Goal: Information Seeking & Learning: Learn about a topic

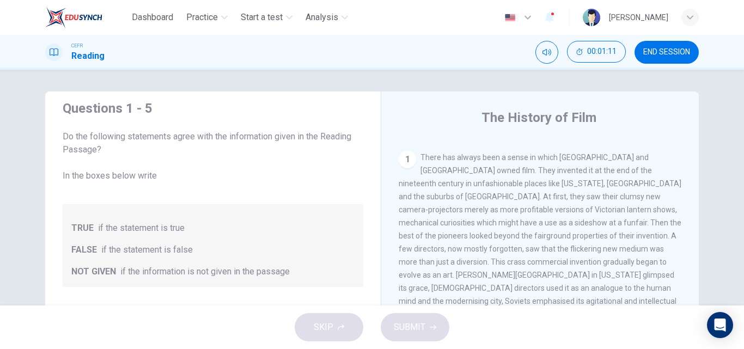
scroll to position [327, 0]
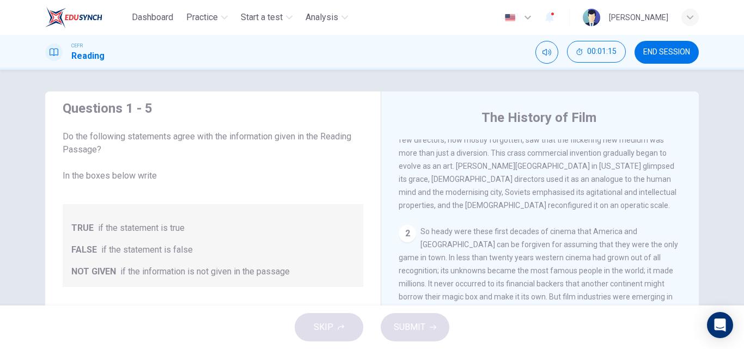
click at [444, 242] on span "So heady were these first decades of cinema that America and [GEOGRAPHIC_DATA] …" at bounding box center [537, 277] width 279 height 100
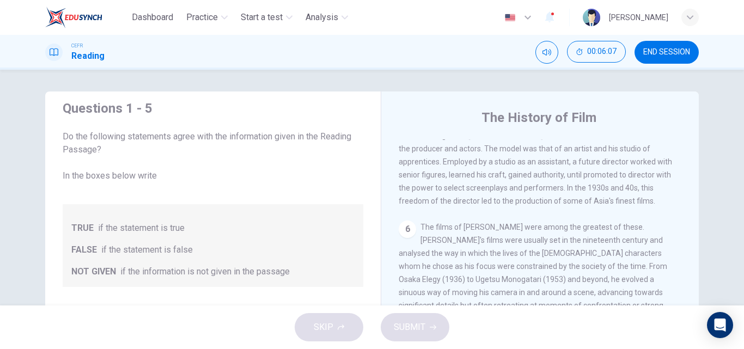
scroll to position [849, 0]
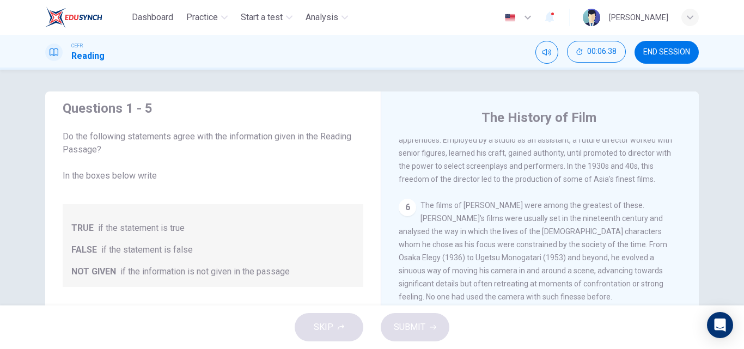
click at [490, 216] on span "The films of [PERSON_NAME] were among the greatest of these. [PERSON_NAME]'s fi…" at bounding box center [532, 251] width 268 height 100
click at [643, 205] on span "The films of [PERSON_NAME] were among the greatest of these. [PERSON_NAME]'s fi…" at bounding box center [532, 251] width 268 height 100
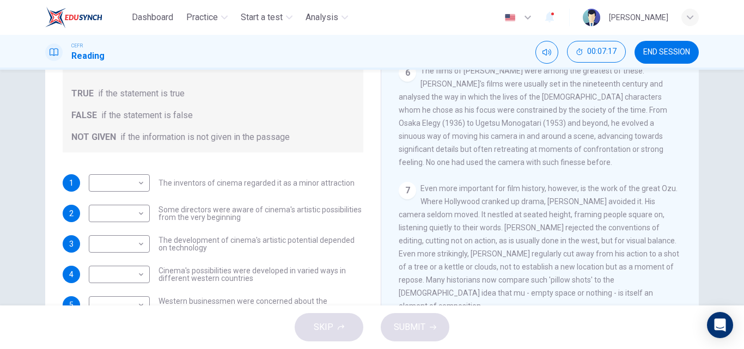
scroll to position [136, 0]
click at [628, 223] on div "7 Even more important for film history, however, is the work of the great Ozu. …" at bounding box center [539, 246] width 283 height 131
drag, startPoint x: 738, startPoint y: 222, endPoint x: 737, endPoint y: 231, distance: 9.8
click at [737, 231] on div "Questions 1 - 5 Do the following statements agree with the information given in…" at bounding box center [372, 188] width 744 height 236
drag, startPoint x: 737, startPoint y: 226, endPoint x: 736, endPoint y: 234, distance: 7.2
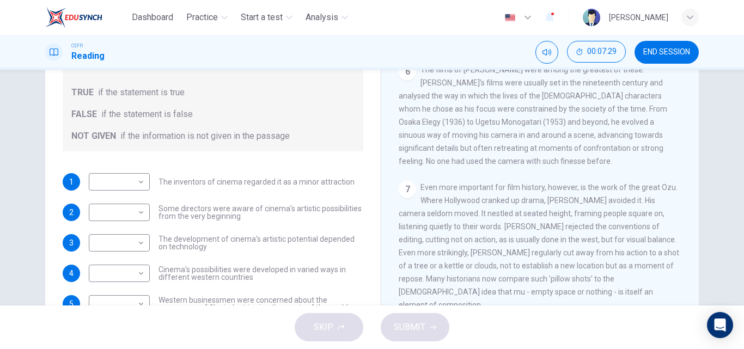
click at [736, 234] on div "Questions 1 - 5 Do the following statements agree with the information given in…" at bounding box center [372, 188] width 744 height 236
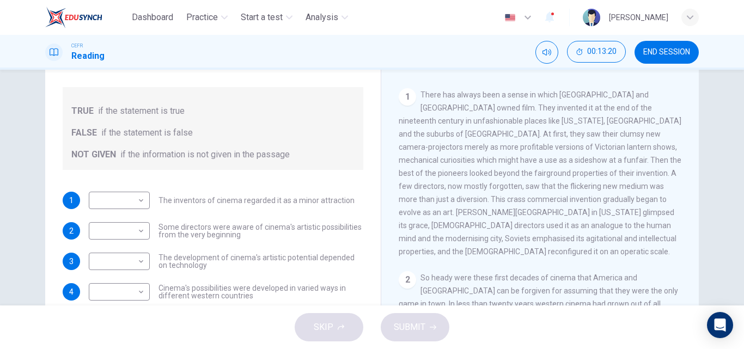
scroll to position [167, 0]
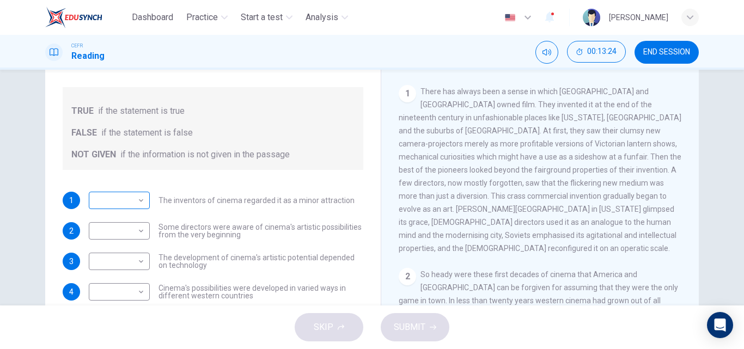
click at [106, 207] on body "Dashboard Practice Start a test Analysis English en ​ [PERSON_NAME] CEFR Readin…" at bounding box center [372, 174] width 744 height 349
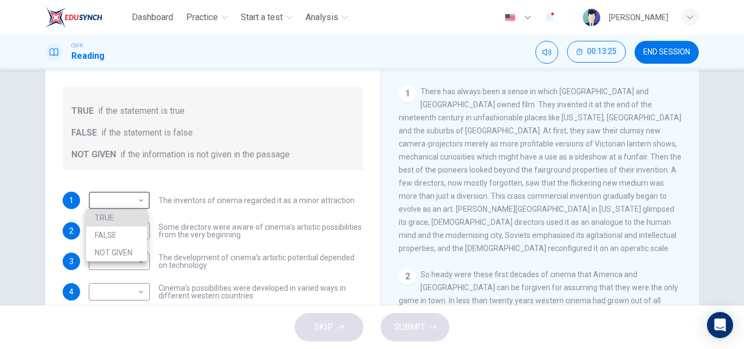
click at [124, 250] on li "NOT GIVEN" at bounding box center [116, 252] width 61 height 17
type input "NOT GIVEN"
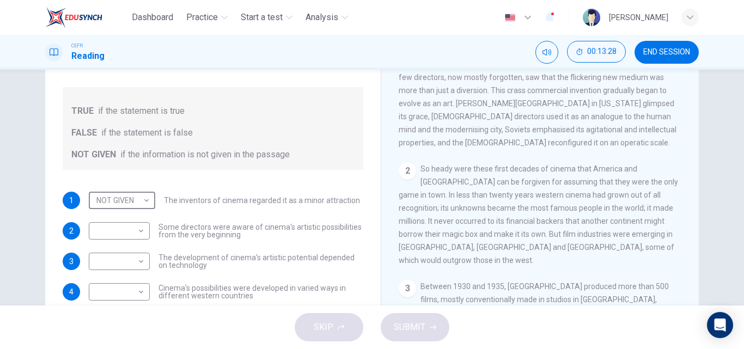
scroll to position [275, 0]
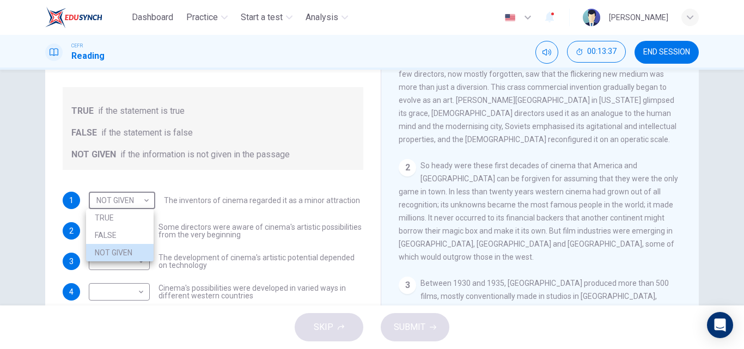
click at [531, 198] on div at bounding box center [372, 174] width 744 height 349
click at [534, 196] on div at bounding box center [372, 174] width 744 height 349
click at [455, 235] on div at bounding box center [372, 174] width 744 height 349
click at [152, 193] on div at bounding box center [372, 174] width 744 height 349
click at [682, 188] on div "CLICK TO ZOOM Click to Zoom 1 There has always been a sense in which America an…" at bounding box center [546, 187] width 297 height 330
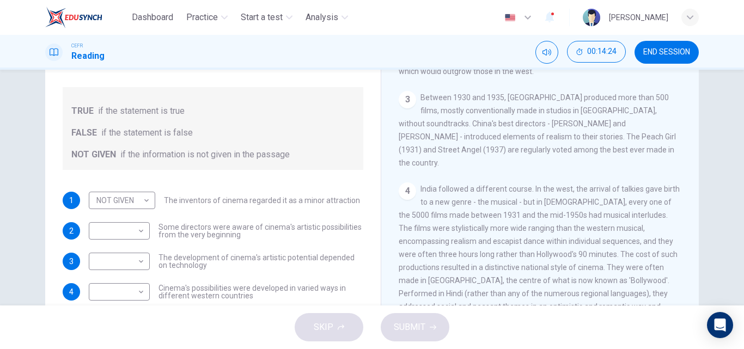
scroll to position [450, 0]
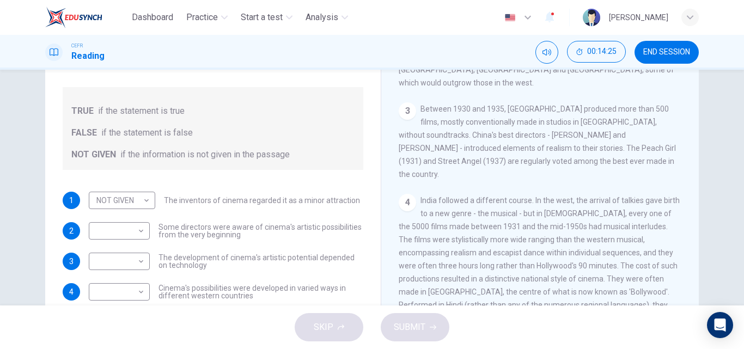
click at [502, 243] on span "India followed a different course. In the west, the arrival of talkies gave bir…" at bounding box center [538, 272] width 281 height 152
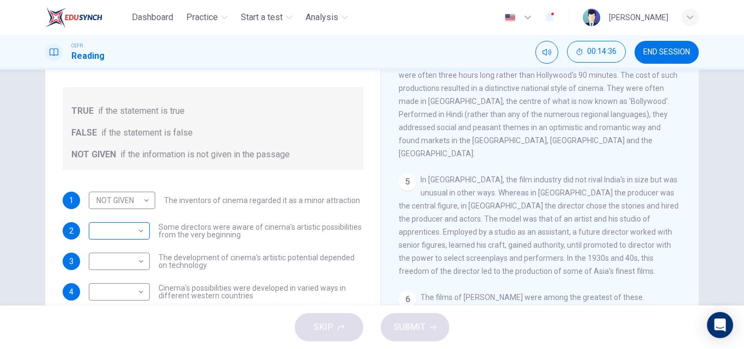
click at [126, 240] on body "Dashboard Practice Start a test Analysis English en ​ [PERSON_NAME] CEFR Readin…" at bounding box center [372, 174] width 744 height 349
click at [126, 291] on li "NOT GIVEN" at bounding box center [116, 282] width 61 height 17
type input "NOT GIVEN"
click at [127, 267] on body "Dashboard Practice Start a test Analysis English en ​ [PERSON_NAME] CEFR Readin…" at bounding box center [372, 174] width 744 height 349
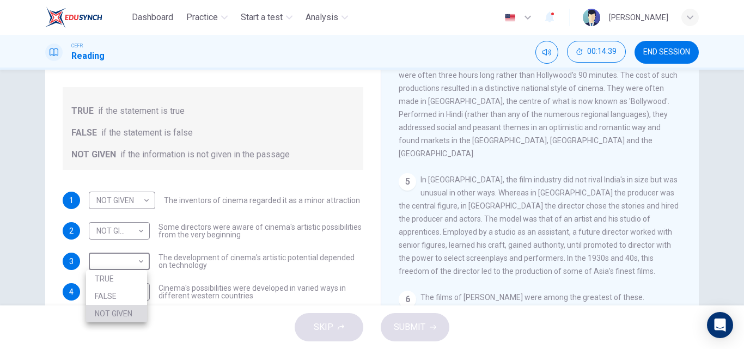
click at [133, 309] on li "NOT GIVEN" at bounding box center [116, 313] width 61 height 17
type input "NOT GIVEN"
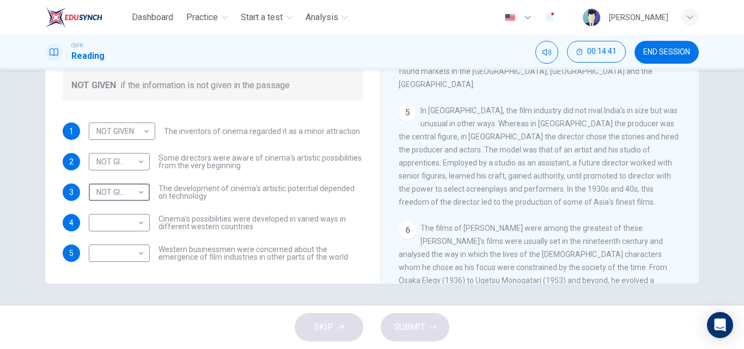
click at [152, 224] on div "​ ​ Cinema's possibilities were developed in varied ways in different western c…" at bounding box center [226, 222] width 274 height 17
click at [137, 228] on body "Dashboard Practice Start a test Analysis English en ​ [PERSON_NAME] CEFR Readin…" at bounding box center [372, 174] width 744 height 349
click at [134, 247] on li "TRUE" at bounding box center [116, 239] width 61 height 17
type input "TRUE"
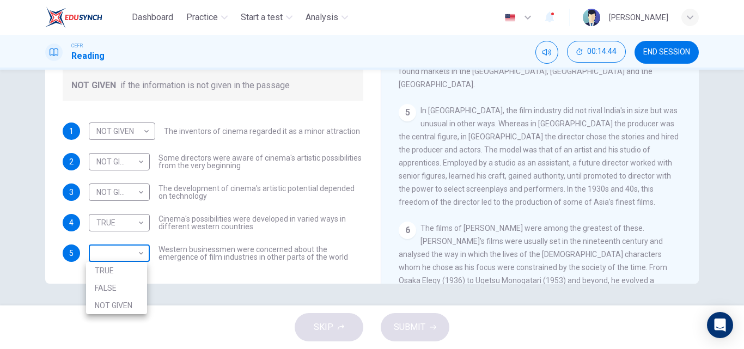
click at [130, 254] on body "Dashboard Practice Start a test Analysis English en ​ [PERSON_NAME] CEFR Readin…" at bounding box center [372, 174] width 744 height 349
click at [129, 287] on li "FALSE" at bounding box center [116, 287] width 61 height 17
type input "FALSE"
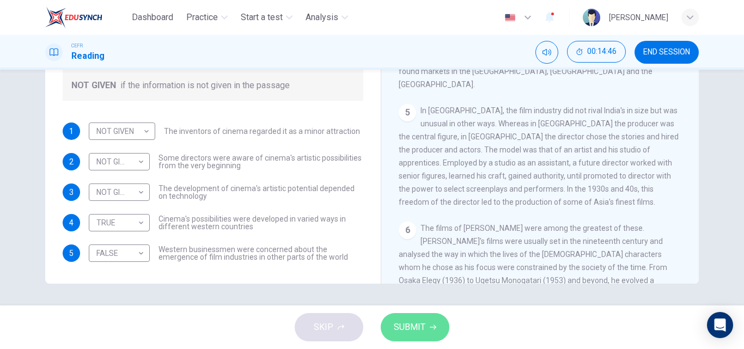
click at [440, 318] on button "SUBMIT" at bounding box center [415, 327] width 69 height 28
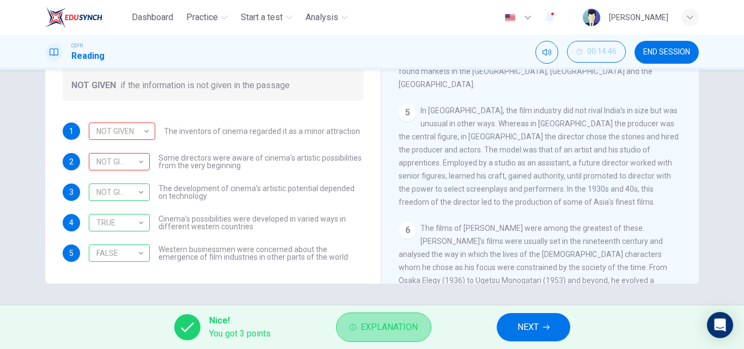
click at [348, 324] on button "Explanation" at bounding box center [383, 326] width 95 height 29
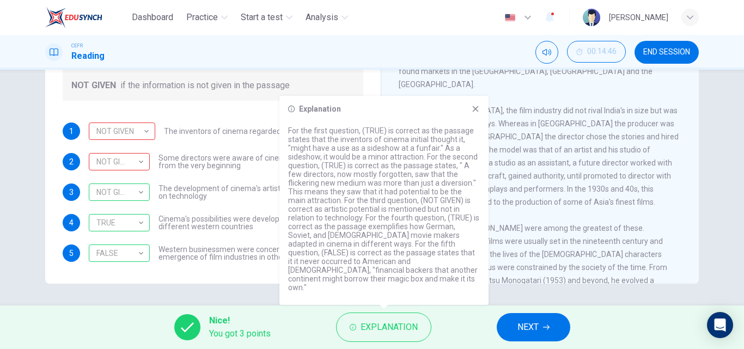
click at [479, 113] on icon at bounding box center [475, 109] width 9 height 9
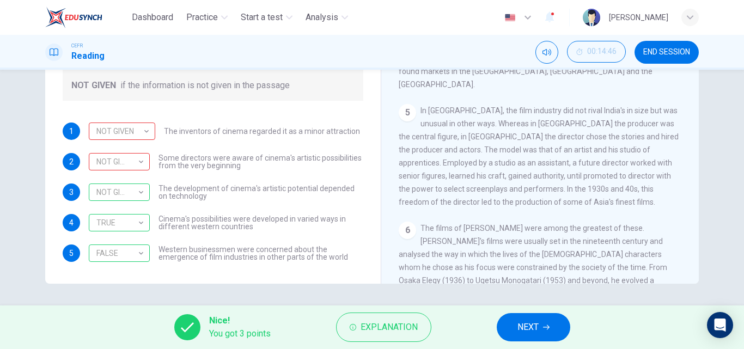
scroll to position [166, 0]
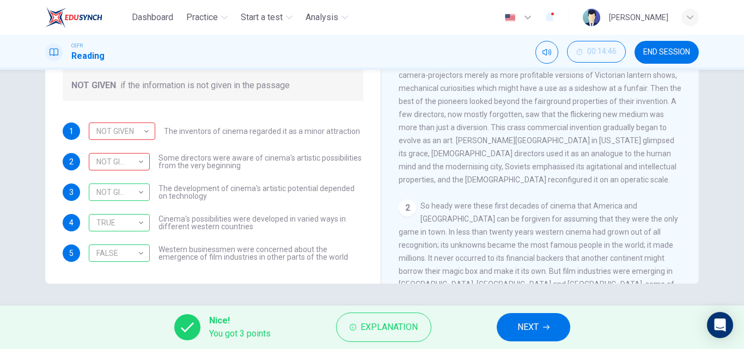
drag, startPoint x: 541, startPoint y: 101, endPoint x: 565, endPoint y: 100, distance: 23.4
click at [565, 100] on span "There has always been a sense in which [GEOGRAPHIC_DATA] and [GEOGRAPHIC_DATA] …" at bounding box center [539, 101] width 283 height 165
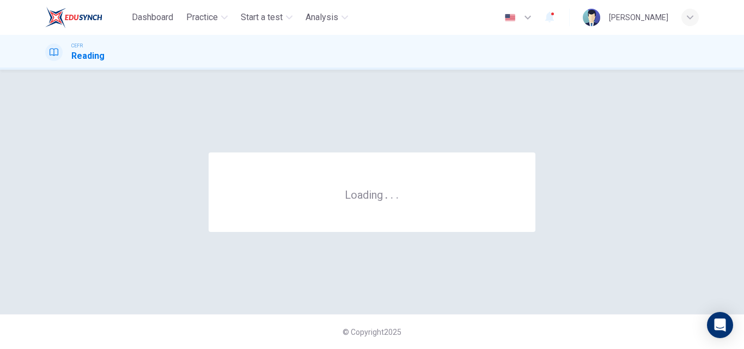
scroll to position [0, 0]
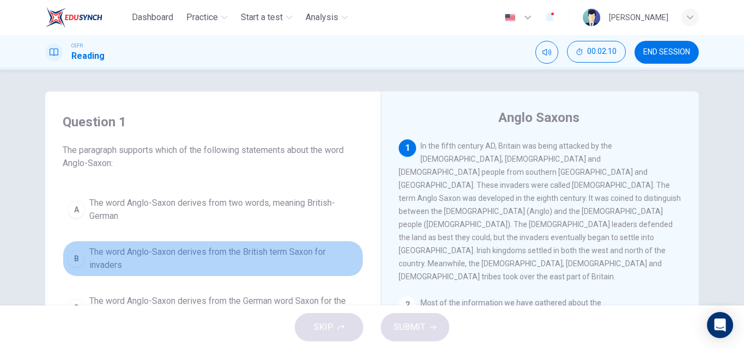
click at [204, 257] on span "The word Anglo-Saxon derives from the British term Saxon for invaders" at bounding box center [223, 259] width 269 height 26
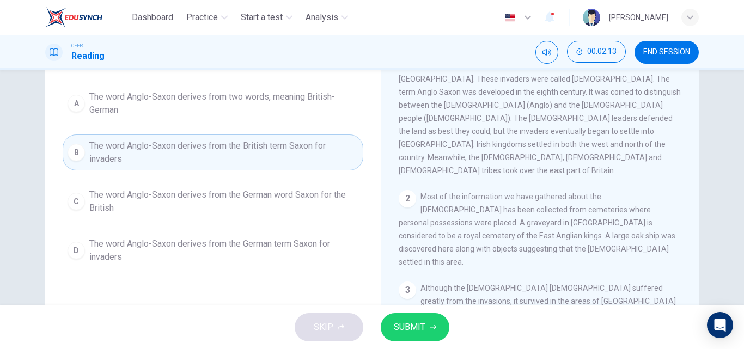
scroll to position [109, 0]
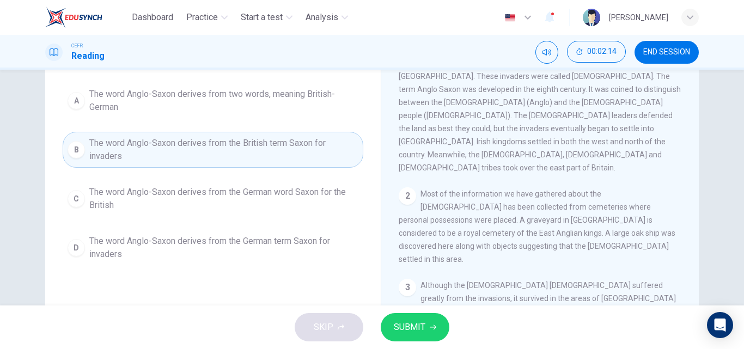
click at [204, 209] on span "The word Anglo-Saxon derives from the German word Saxon for the British" at bounding box center [223, 199] width 269 height 26
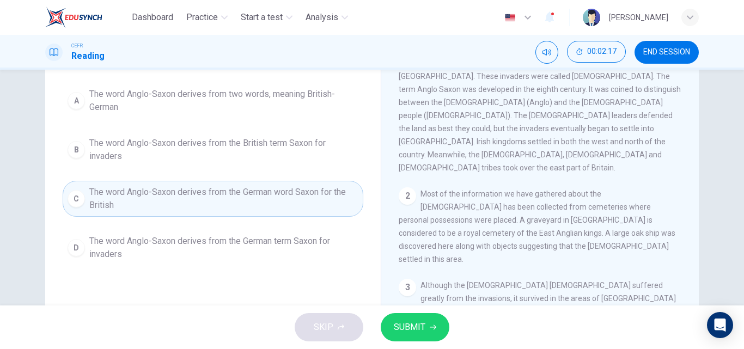
click at [181, 260] on span "The word Anglo-Saxon derives from the German term Saxon for invaders" at bounding box center [223, 248] width 269 height 26
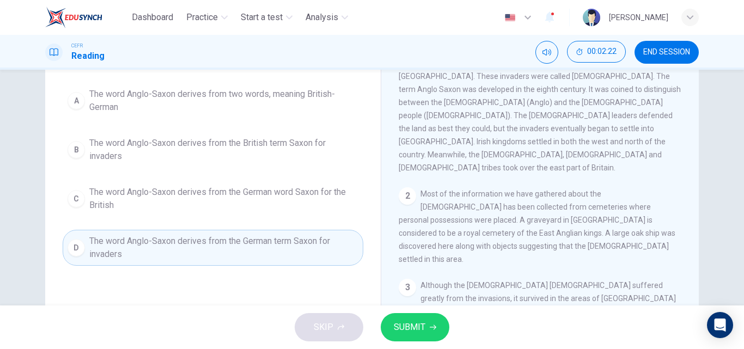
click at [241, 193] on span "The word Anglo-Saxon derives from the German word Saxon for the British" at bounding box center [223, 199] width 269 height 26
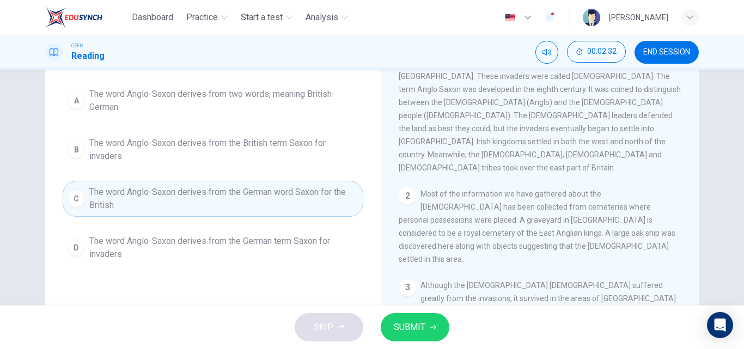
click at [275, 159] on span "The word Anglo-Saxon derives from the British term Saxon for invaders" at bounding box center [223, 150] width 269 height 26
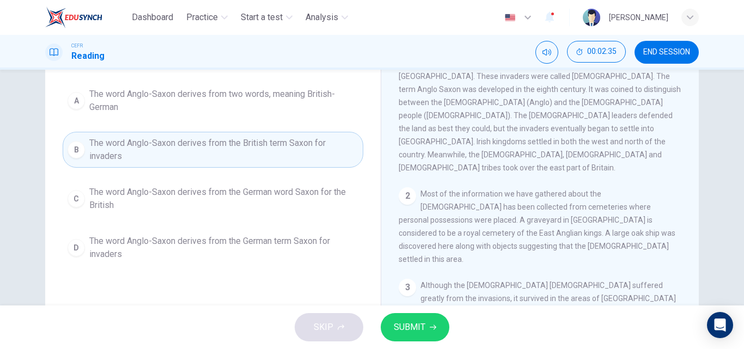
click at [274, 115] on button "A The word Anglo-Saxon derives from two words, meaning British-German" at bounding box center [213, 101] width 301 height 36
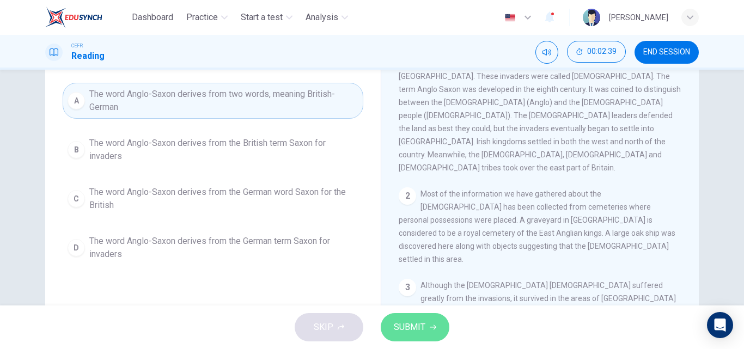
click at [417, 317] on button "SUBMIT" at bounding box center [415, 327] width 69 height 28
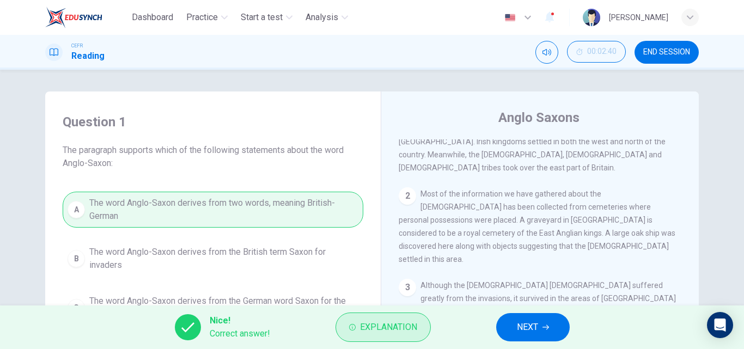
click at [358, 325] on button "Explanation" at bounding box center [382, 326] width 95 height 29
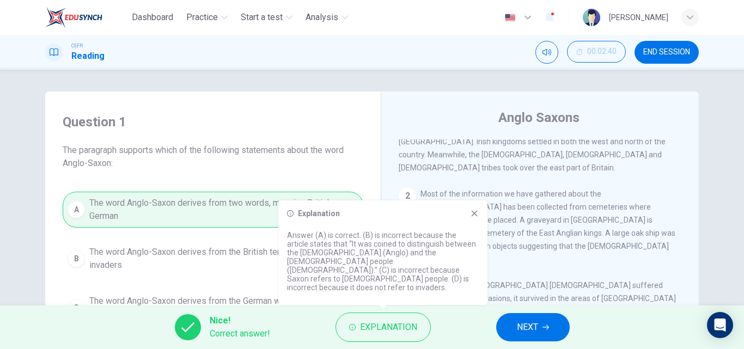
click at [474, 217] on icon at bounding box center [474, 214] width 6 height 6
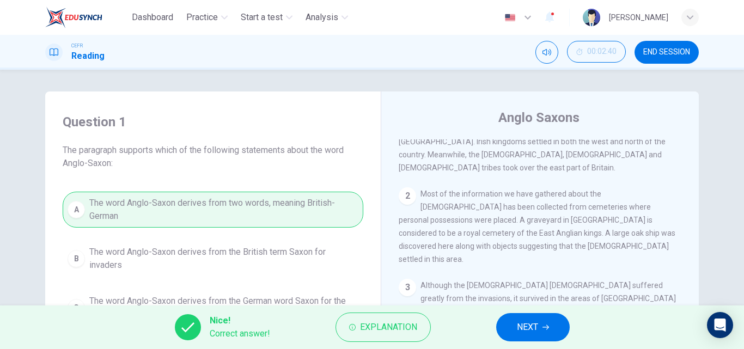
click at [538, 316] on button "NEXT" at bounding box center [532, 327] width 73 height 28
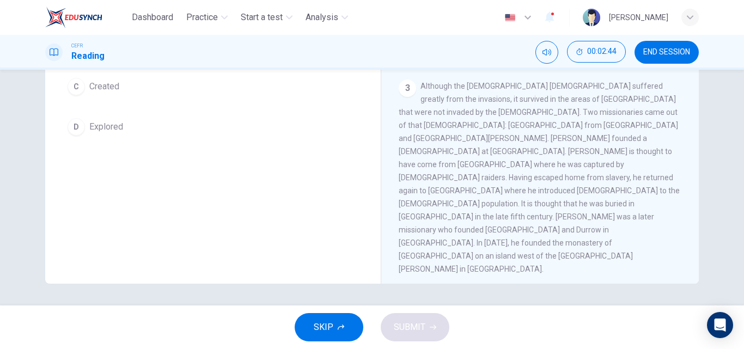
scroll to position [77, 0]
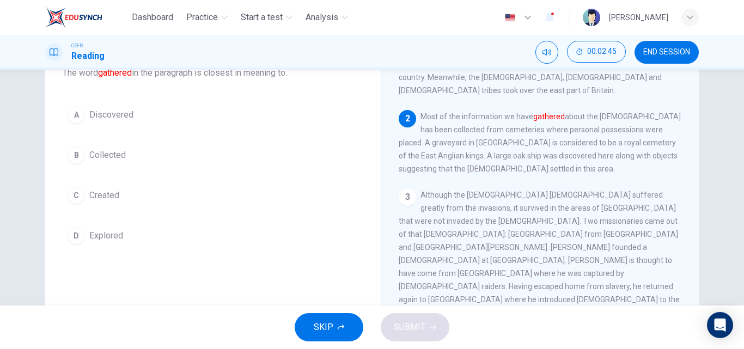
click at [92, 118] on span "Discovered" at bounding box center [111, 114] width 44 height 13
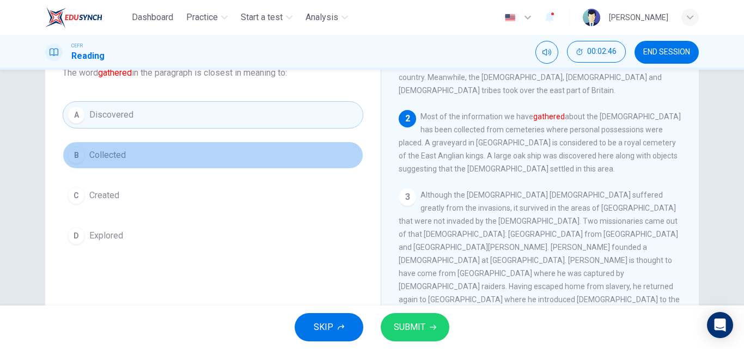
click at [108, 153] on span "Collected" at bounding box center [107, 155] width 36 height 13
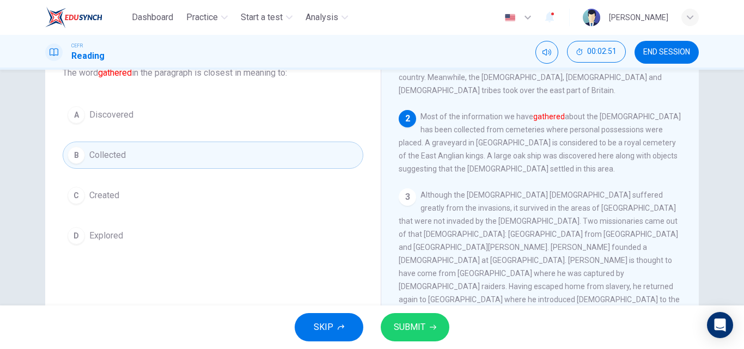
click at [119, 136] on div "A Discovered B Collected C Created D Explored" at bounding box center [213, 175] width 301 height 148
click at [120, 129] on div "A Discovered B Collected C Created D Explored" at bounding box center [213, 175] width 301 height 148
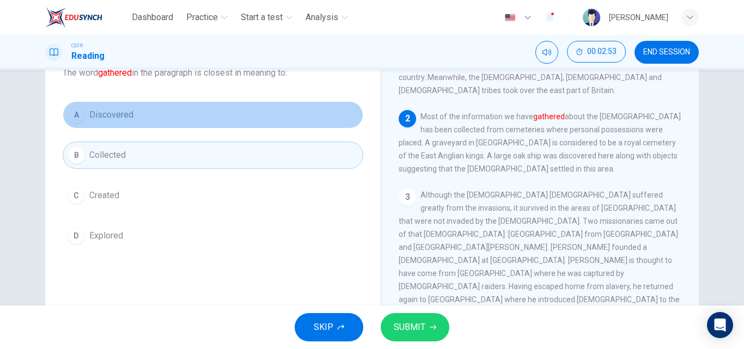
click at [136, 117] on button "A Discovered" at bounding box center [213, 114] width 301 height 27
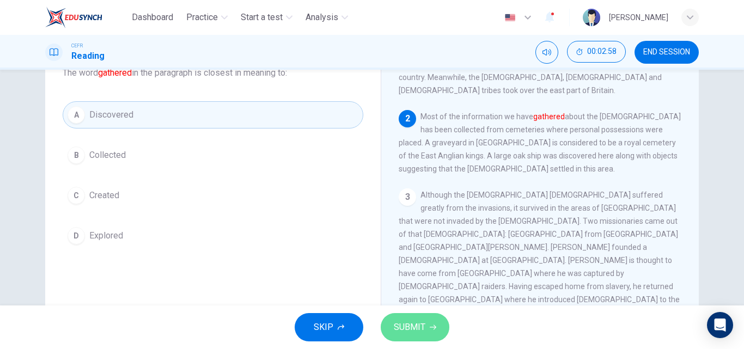
click at [399, 327] on span "SUBMIT" at bounding box center [410, 327] width 32 height 15
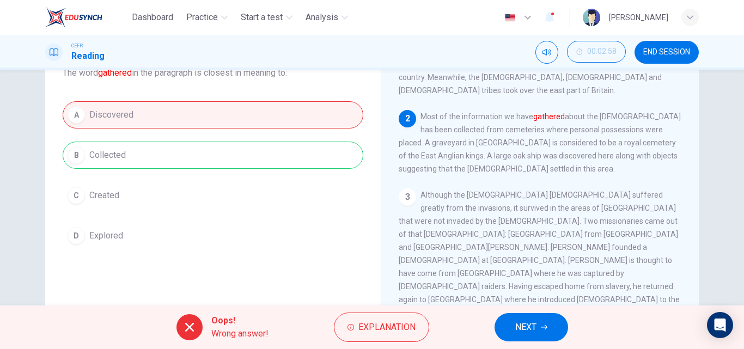
click at [141, 161] on div "A Discovered B Collected C Created D Explored" at bounding box center [213, 175] width 301 height 148
click at [377, 322] on span "Explanation" at bounding box center [386, 327] width 57 height 15
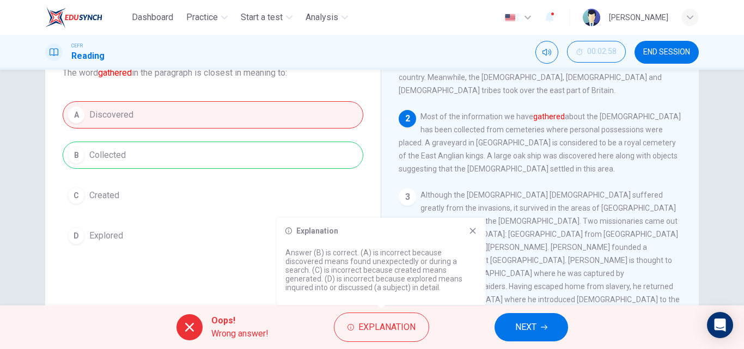
click at [475, 231] on icon at bounding box center [472, 230] width 9 height 9
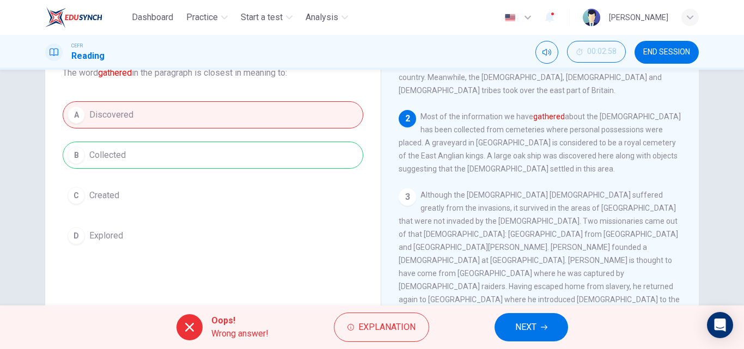
drag, startPoint x: 554, startPoint y: 111, endPoint x: 587, endPoint y: 112, distance: 33.2
click at [587, 112] on span "Most of the information we have gathered about the Anglo-Saxons has been collec…" at bounding box center [539, 142] width 282 height 61
drag, startPoint x: 587, startPoint y: 112, endPoint x: 583, endPoint y: 117, distance: 6.6
click at [583, 117] on div "2 Most of the information we have gathered about the Anglo-Saxons has been coll…" at bounding box center [539, 142] width 283 height 65
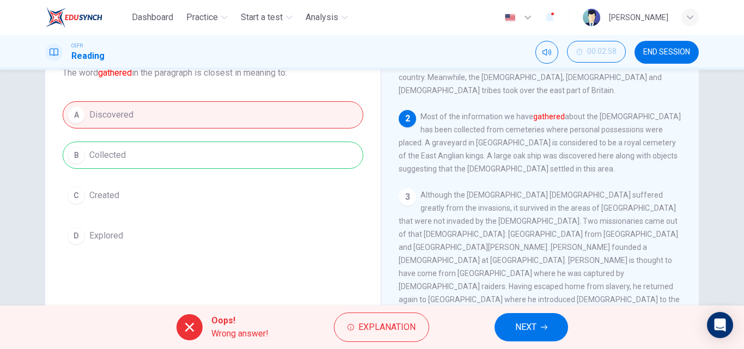
drag, startPoint x: 578, startPoint y: 120, endPoint x: 539, endPoint y: 127, distance: 39.7
click at [578, 120] on span "Most of the information we have gathered about the Anglo-Saxons has been collec…" at bounding box center [539, 142] width 282 height 61
click at [480, 227] on span "Although the Christian church suffered greatly from the invasions, it survived …" at bounding box center [538, 287] width 281 height 192
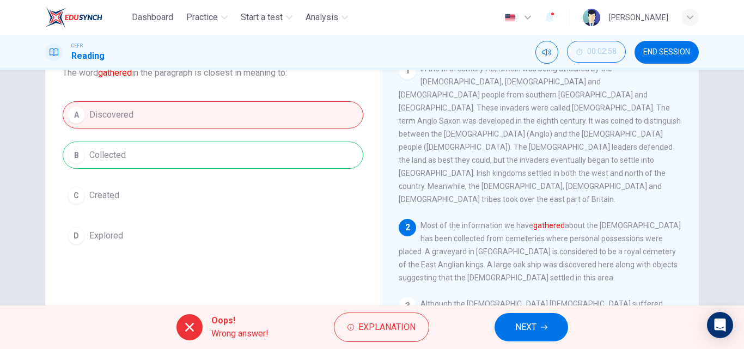
click at [492, 224] on div "2 Most of the information we have gathered about the Anglo-Saxons has been coll…" at bounding box center [539, 251] width 283 height 65
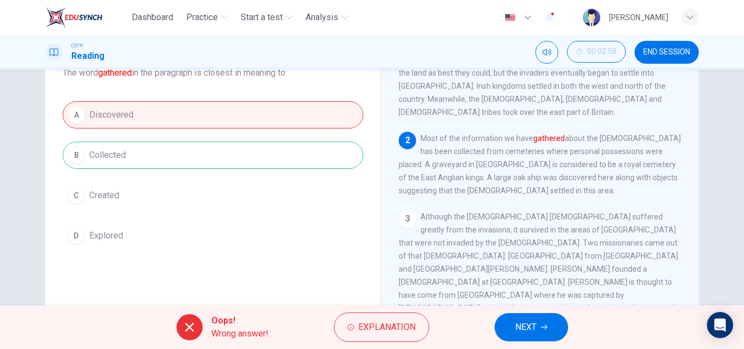
scroll to position [109, 0]
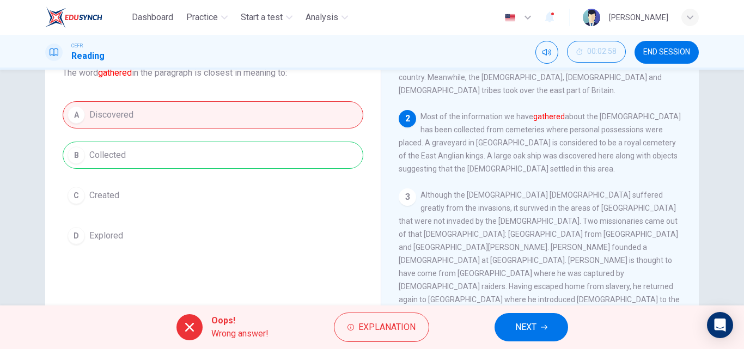
click at [539, 323] on button "NEXT" at bounding box center [530, 327] width 73 height 28
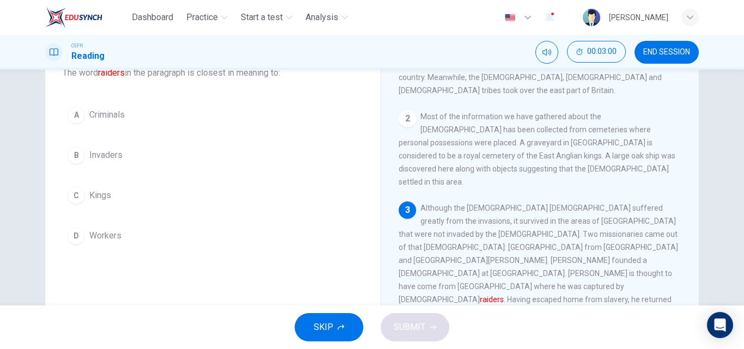
click at [585, 240] on div "3 Although the Christian church suffered greatly from the invasions, it survive…" at bounding box center [539, 299] width 283 height 196
click at [115, 157] on span "Invaders" at bounding box center [105, 155] width 33 height 13
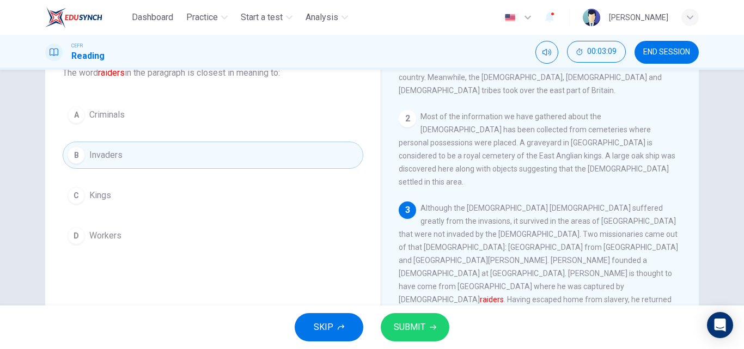
click at [422, 321] on span "SUBMIT" at bounding box center [410, 327] width 32 height 15
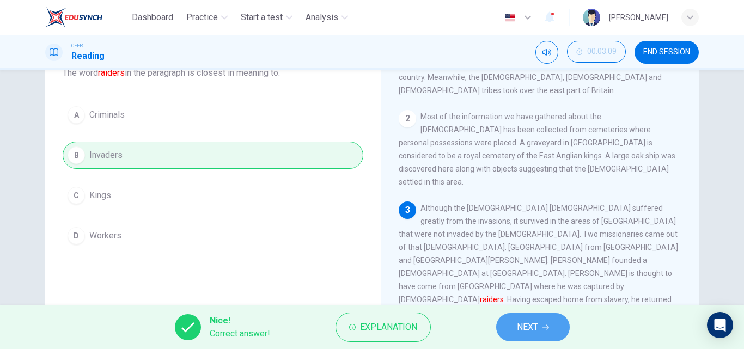
click at [554, 336] on button "NEXT" at bounding box center [532, 327] width 73 height 28
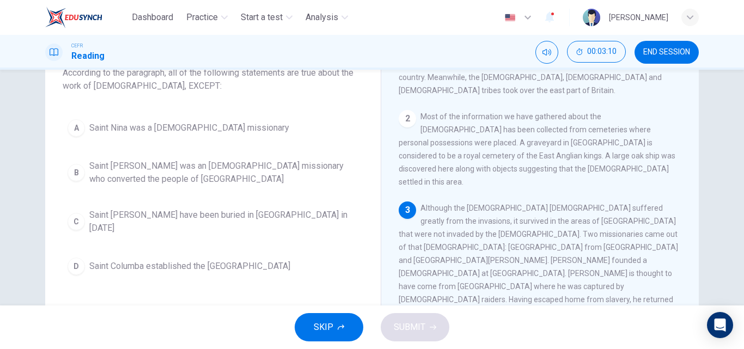
click at [537, 243] on span "Although the Christian church suffered greatly from the invasions, it survived …" at bounding box center [538, 300] width 281 height 192
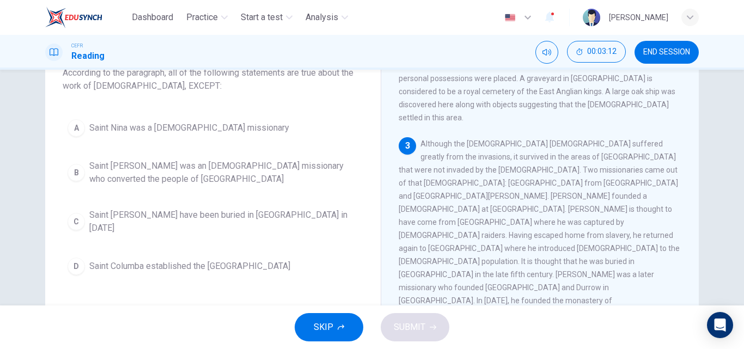
scroll to position [174, 0]
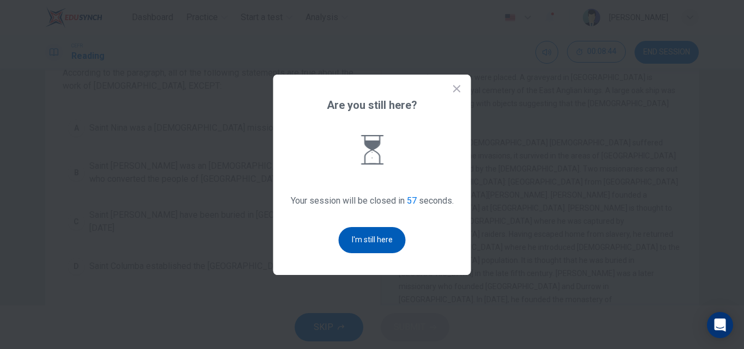
click at [387, 247] on button "I'm still here" at bounding box center [372, 240] width 67 height 26
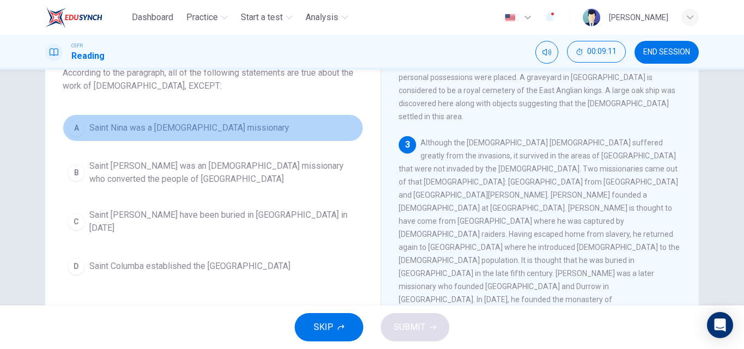
click at [142, 136] on button "A Saint Nina was a Scottish missionary" at bounding box center [213, 127] width 301 height 27
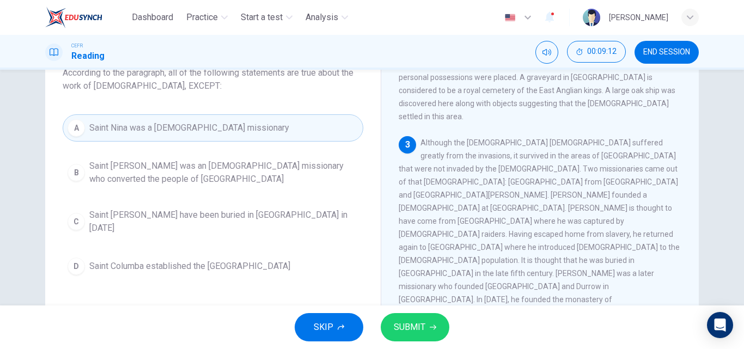
click at [146, 161] on span "Saint Patrick was an Irish missionary who converted the people of Northern Irel…" at bounding box center [223, 173] width 269 height 26
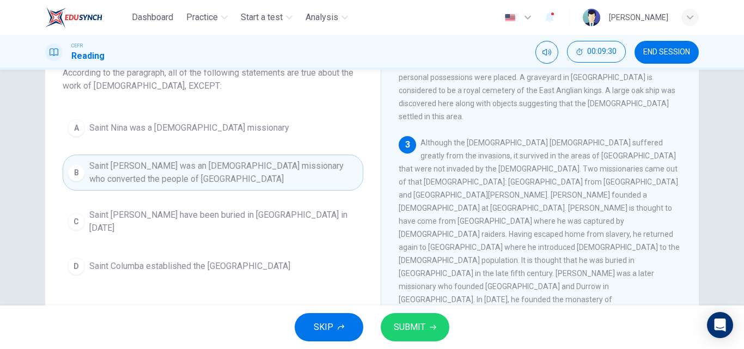
click at [292, 218] on span "Saint Patrick may have been buried in Country Down in 590 AD" at bounding box center [223, 222] width 269 height 26
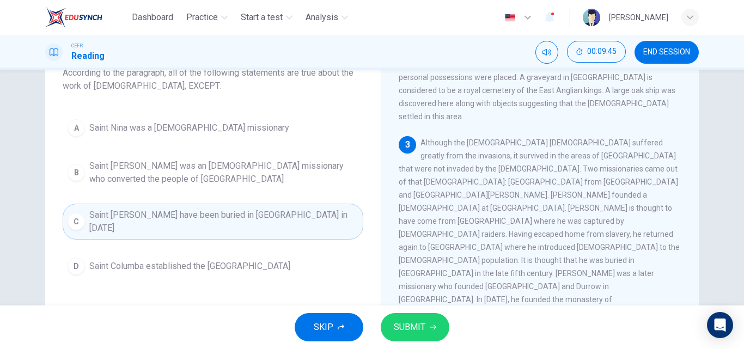
click at [445, 323] on button "SUBMIT" at bounding box center [415, 327] width 69 height 28
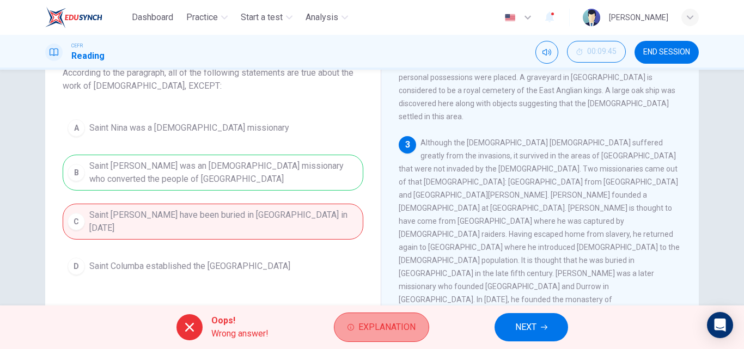
click at [353, 325] on icon "button" at bounding box center [350, 327] width 7 height 7
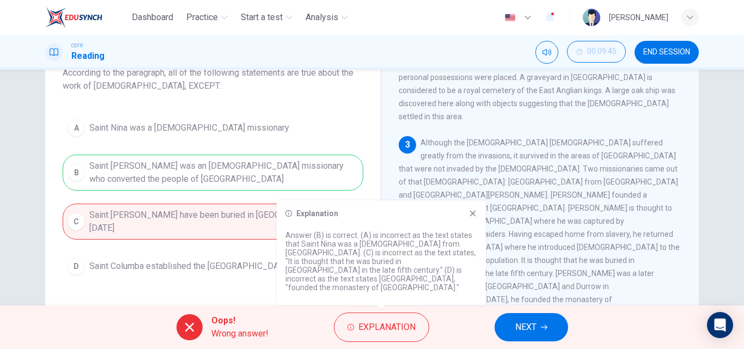
click at [474, 218] on icon at bounding box center [472, 213] width 9 height 9
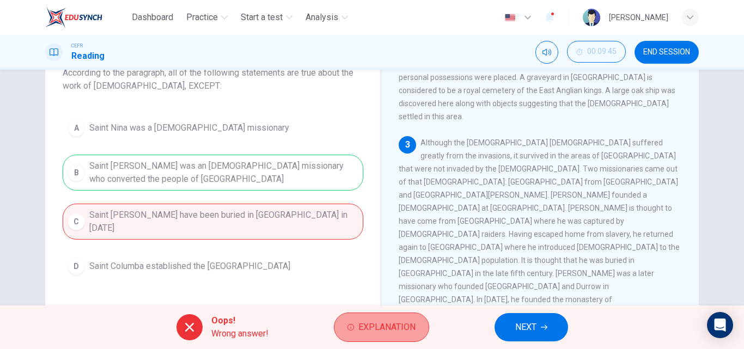
click at [397, 314] on button "Explanation" at bounding box center [381, 326] width 95 height 29
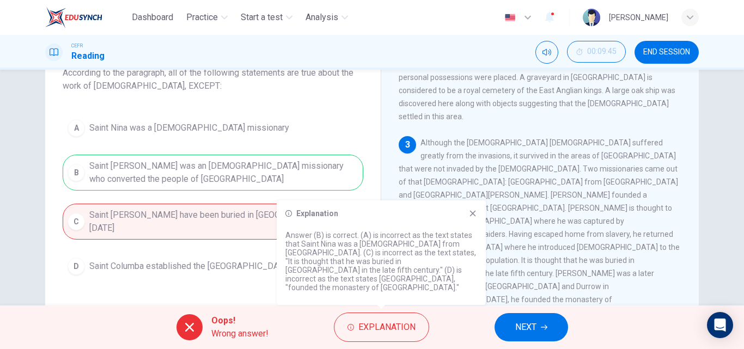
click at [500, 207] on span "Although the Christian church suffered greatly from the invasions, it survived …" at bounding box center [538, 234] width 281 height 192
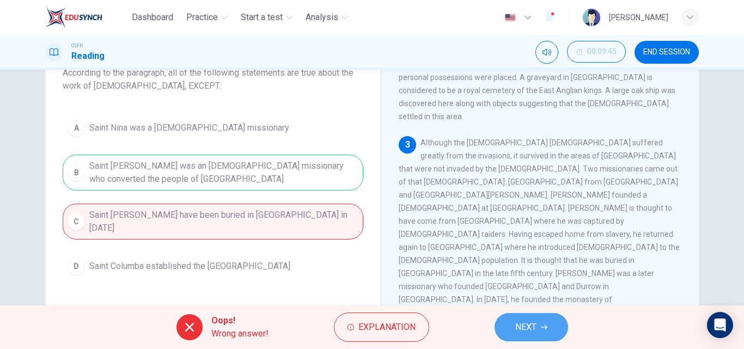
click at [510, 320] on button "NEXT" at bounding box center [530, 327] width 73 height 28
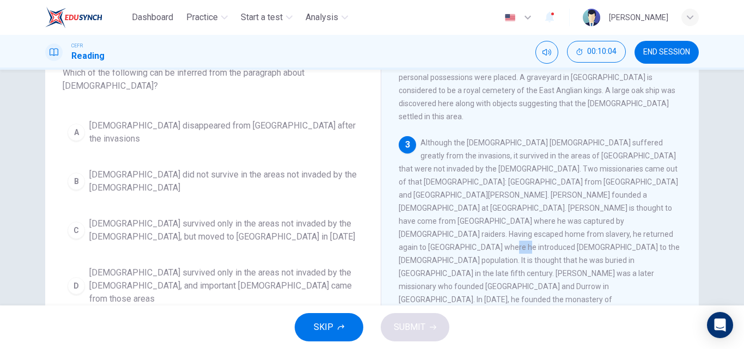
click at [470, 138] on span "Although the Christian church suffered greatly from the invasions, it survived …" at bounding box center [538, 234] width 281 height 192
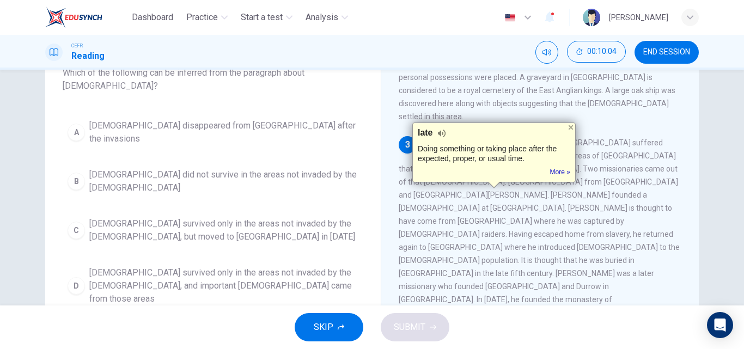
click at [470, 124] on div "late Doing something or taking place after the expected, proper, or usual time.…" at bounding box center [493, 152] width 163 height 60
click at [566, 131] on div at bounding box center [570, 127] width 9 height 9
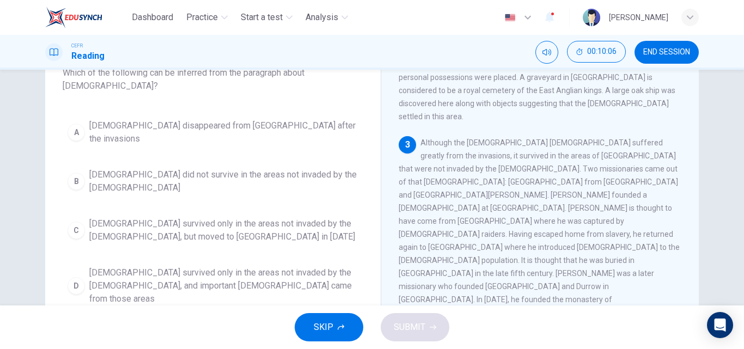
click at [511, 160] on div "3 Although the Christian church suffered greatly from the invasions, it survive…" at bounding box center [539, 234] width 283 height 196
click at [510, 148] on span "Although the Christian church suffered greatly from the invasions, it survived …" at bounding box center [538, 234] width 281 height 192
click at [499, 188] on div "3 Although the Christian church suffered greatly from the invasions, it survive…" at bounding box center [539, 234] width 283 height 196
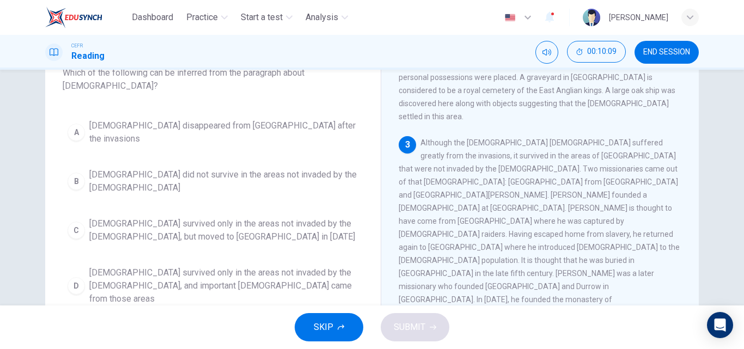
click at [499, 180] on span "Although the Christian church suffered greatly from the invasions, it survived …" at bounding box center [538, 234] width 281 height 192
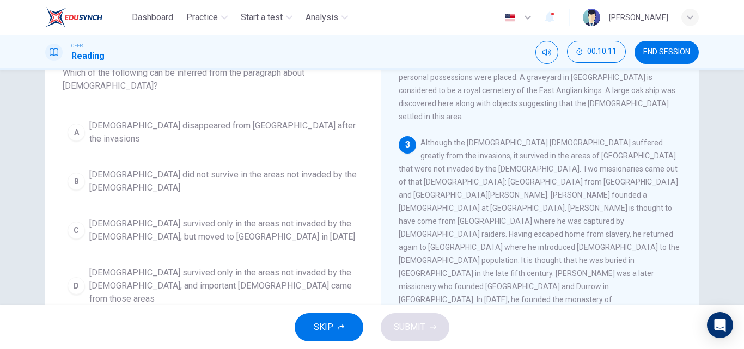
click at [436, 193] on span "Although the Christian church suffered greatly from the invasions, it survived …" at bounding box center [538, 234] width 281 height 192
drag, startPoint x: 436, startPoint y: 193, endPoint x: 505, endPoint y: 198, distance: 69.3
click at [505, 198] on div "3 Although the Christian church suffered greatly from the invasions, it survive…" at bounding box center [539, 234] width 283 height 196
click at [498, 194] on span "Although the Christian church suffered greatly from the invasions, it survived …" at bounding box center [538, 234] width 281 height 192
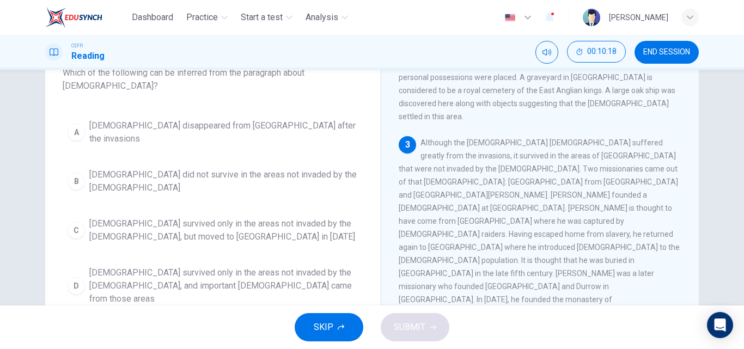
click at [498, 194] on span "Although the Christian church suffered greatly from the invasions, it survived …" at bounding box center [538, 234] width 281 height 192
click at [626, 182] on span "Although the Christian church suffered greatly from the invasions, it survived …" at bounding box center [538, 234] width 281 height 192
click at [610, 193] on span "Although the Christian church suffered greatly from the invasions, it survived …" at bounding box center [538, 234] width 281 height 192
click at [507, 197] on span "Although the Christian church suffered greatly from the invasions, it survived …" at bounding box center [538, 234] width 281 height 192
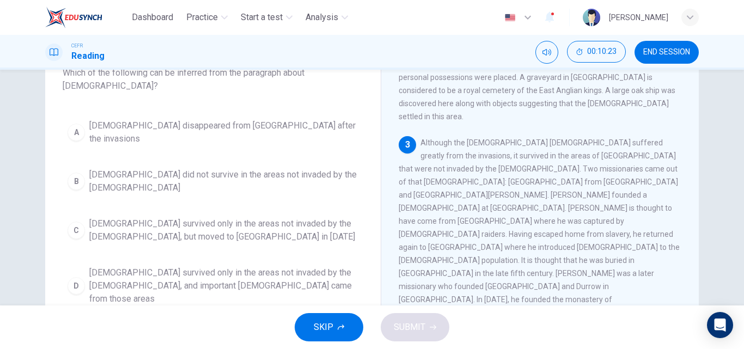
click at [507, 197] on span "Although the Christian church suffered greatly from the invasions, it survived …" at bounding box center [538, 234] width 281 height 192
drag, startPoint x: 463, startPoint y: 182, endPoint x: 464, endPoint y: 195, distance: 13.1
click at [464, 195] on span "Although the Christian church suffered greatly from the invasions, it survived …" at bounding box center [538, 234] width 281 height 192
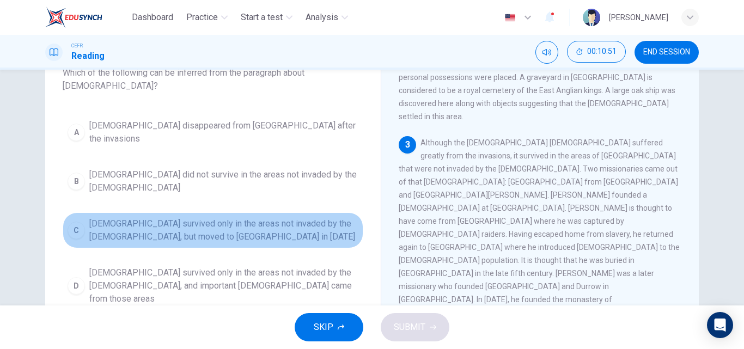
click at [257, 217] on span "Christianity survived only in the areas not invaded by the Anglo-Saxons, but mo…" at bounding box center [223, 230] width 269 height 26
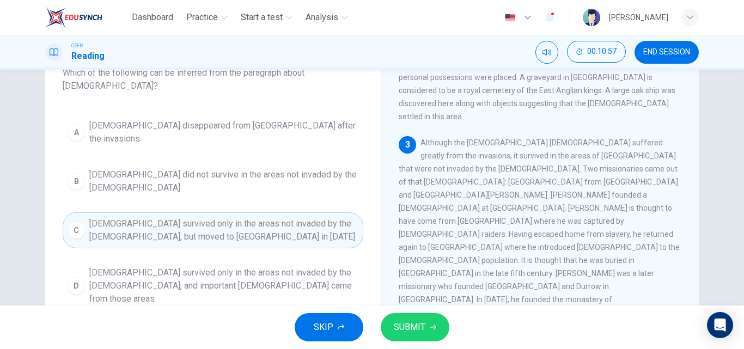
click at [416, 329] on span "SUBMIT" at bounding box center [410, 327] width 32 height 15
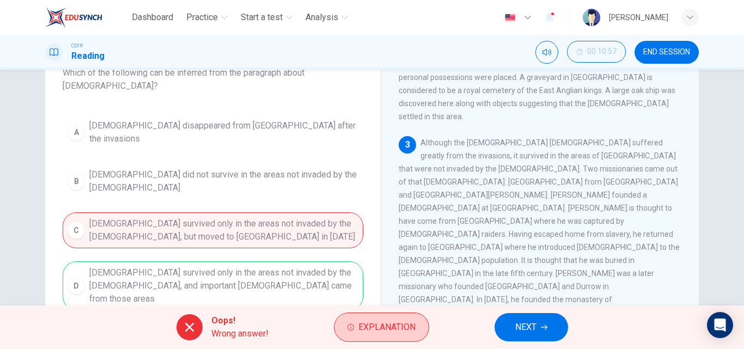
click at [385, 323] on span "Explanation" at bounding box center [386, 327] width 57 height 15
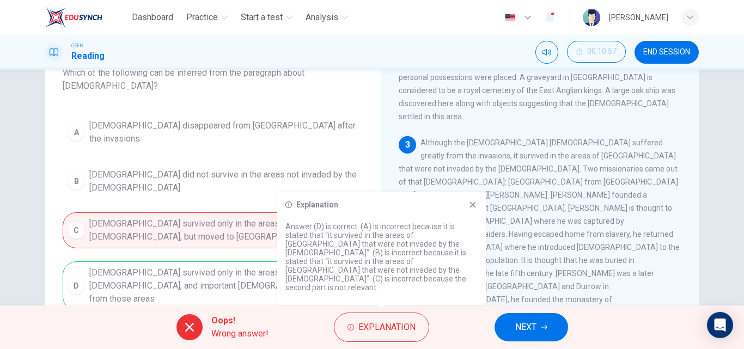
click at [471, 223] on div "Explanation Answer (D) is correct. (A) is incorrect because it is stated that “…" at bounding box center [381, 248] width 209 height 113
click at [471, 209] on icon at bounding box center [472, 204] width 9 height 9
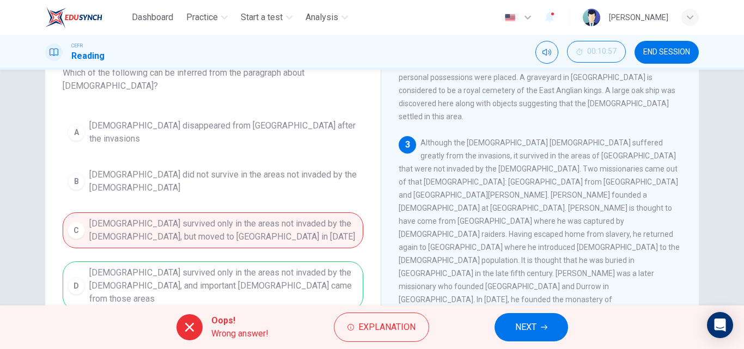
click at [559, 316] on button "NEXT" at bounding box center [530, 327] width 73 height 28
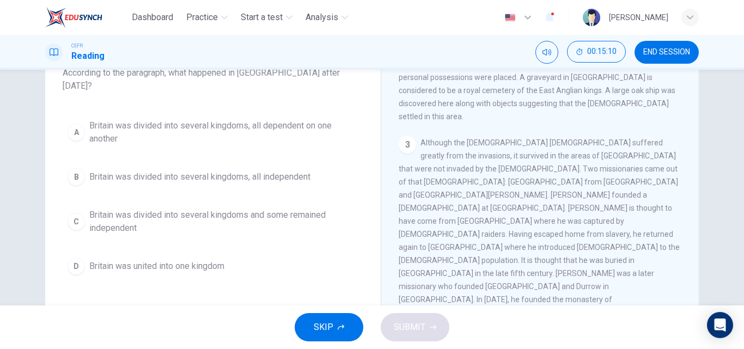
scroll to position [455, 0]
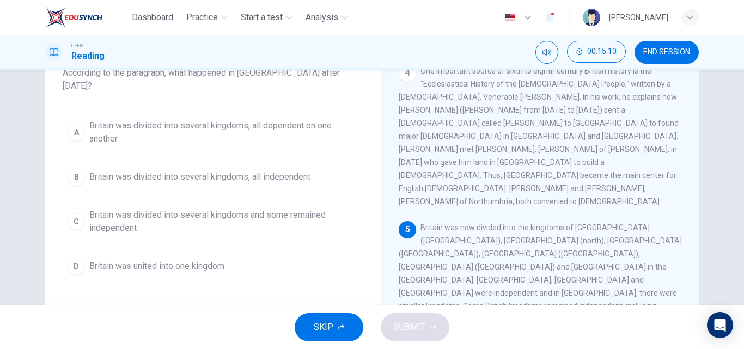
click at [419, 189] on div "1 In the fifth century AD, Britain was being attacked by the Irish, Pict and Ge…" at bounding box center [546, 227] width 297 height 330
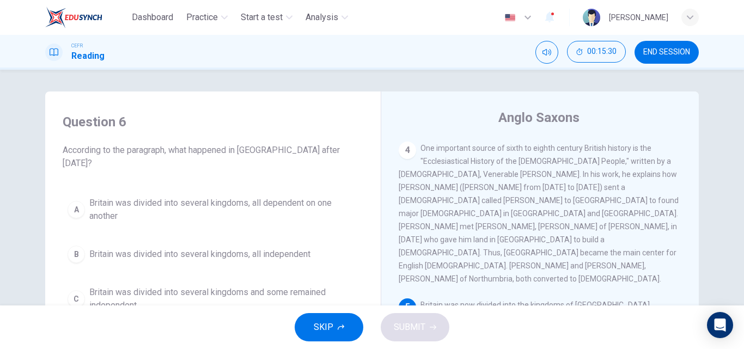
scroll to position [109, 0]
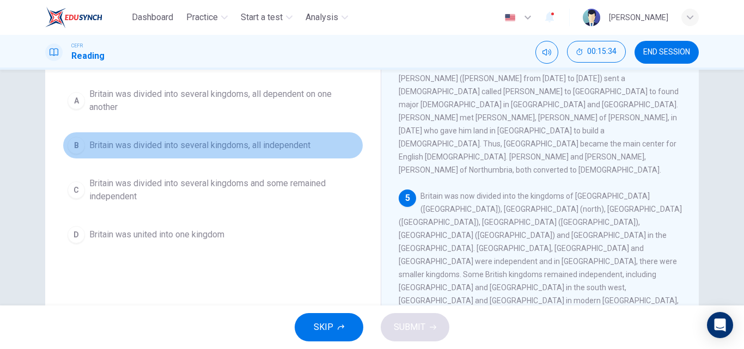
click at [177, 139] on span "Britain was divided into several kingdoms, all independent" at bounding box center [199, 145] width 221 height 13
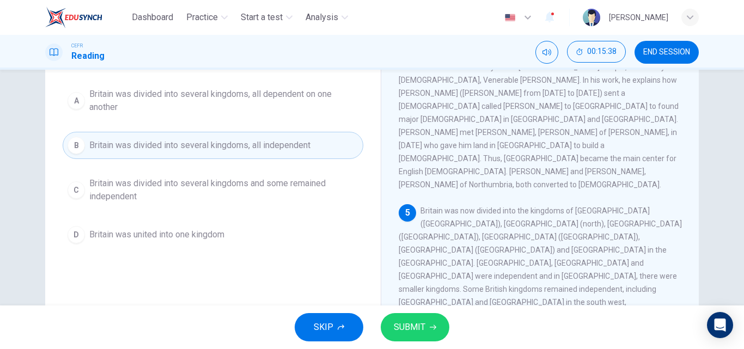
scroll to position [436, 0]
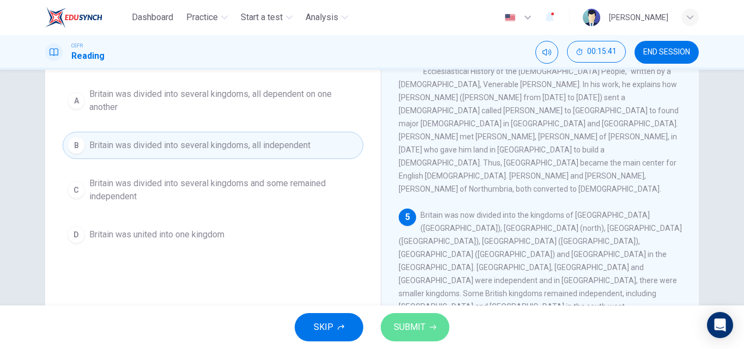
click at [418, 323] on span "SUBMIT" at bounding box center [410, 327] width 32 height 15
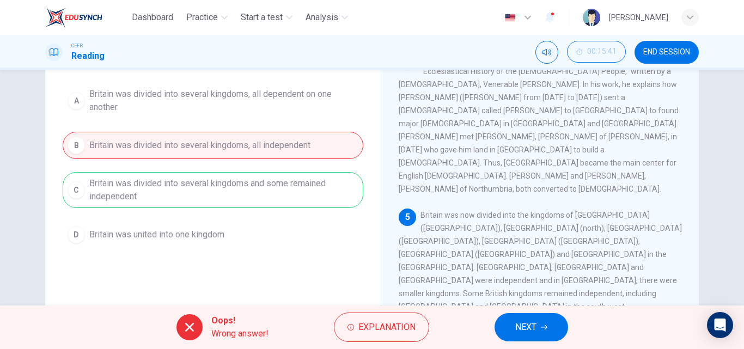
drag, startPoint x: 534, startPoint y: 109, endPoint x: 567, endPoint y: 129, distance: 38.1
click at [567, 209] on div "5 Britain was now divided into the kingdoms of Diera (Yorkshire), Bernicia (nor…" at bounding box center [539, 274] width 283 height 131
click at [532, 335] on button "NEXT" at bounding box center [530, 327] width 73 height 28
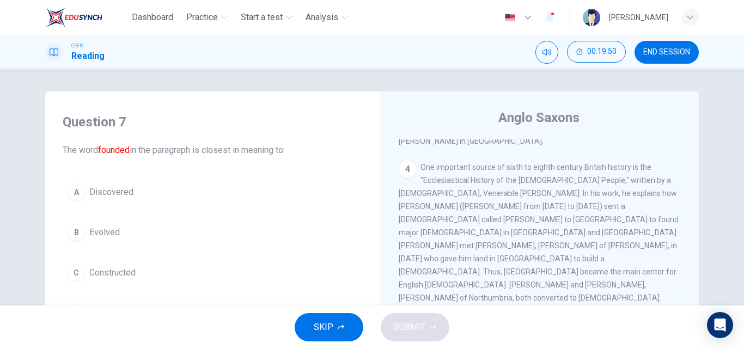
scroll to position [109, 0]
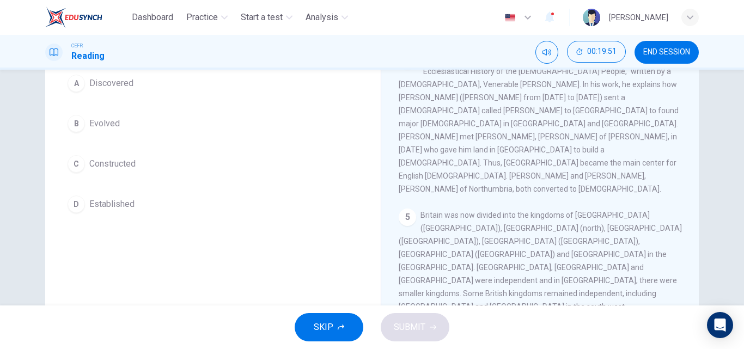
click at [120, 213] on button "D Established" at bounding box center [213, 204] width 301 height 27
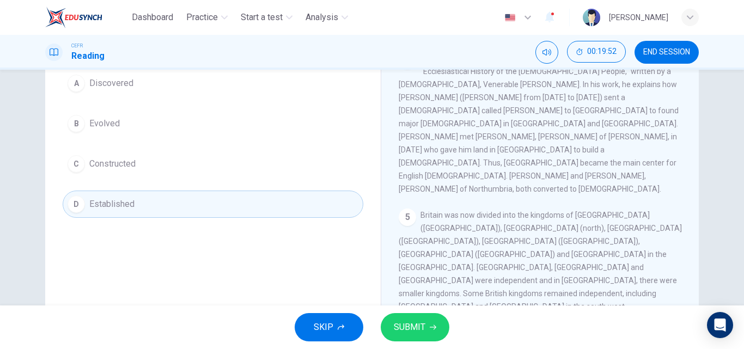
click at [427, 329] on button "SUBMIT" at bounding box center [415, 327] width 69 height 28
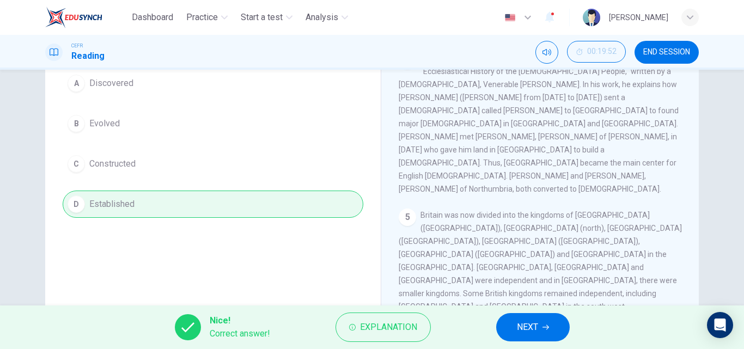
click at [532, 324] on span "NEXT" at bounding box center [527, 327] width 21 height 15
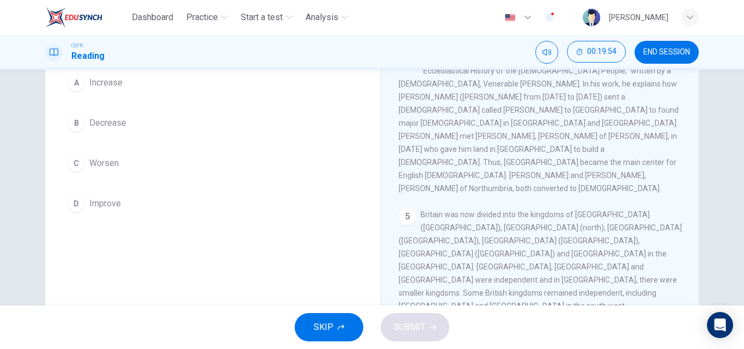
scroll to position [186, 0]
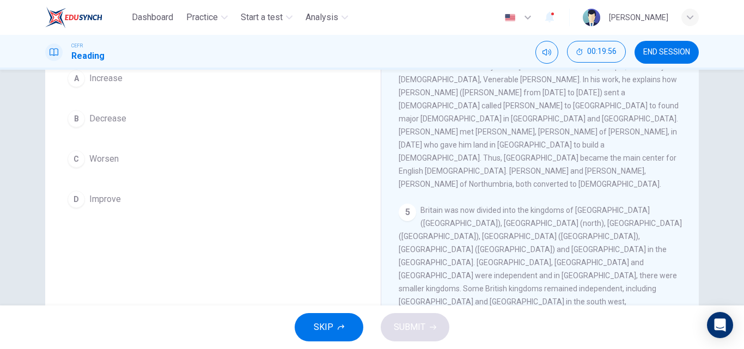
scroll to position [77, 0]
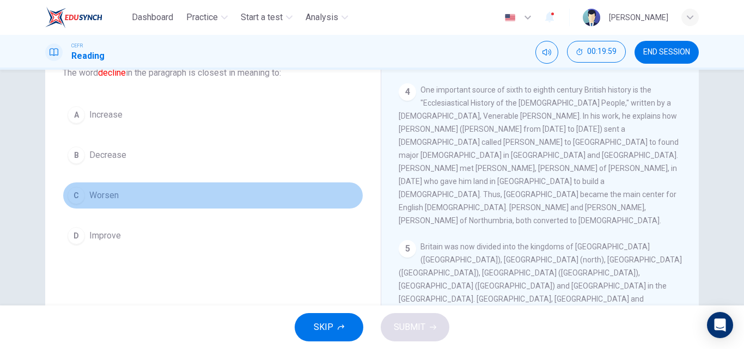
click at [143, 204] on button "C Worsen" at bounding box center [213, 195] width 301 height 27
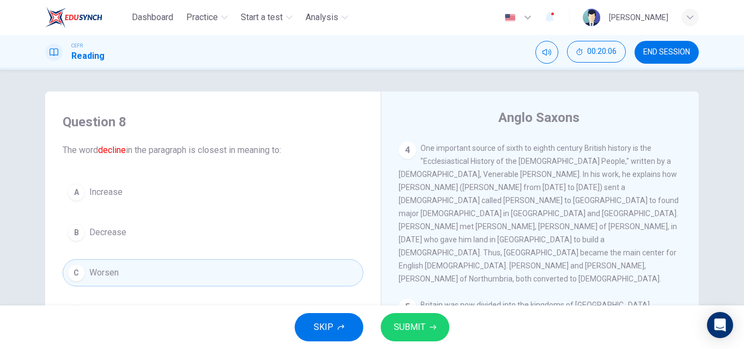
scroll to position [109, 0]
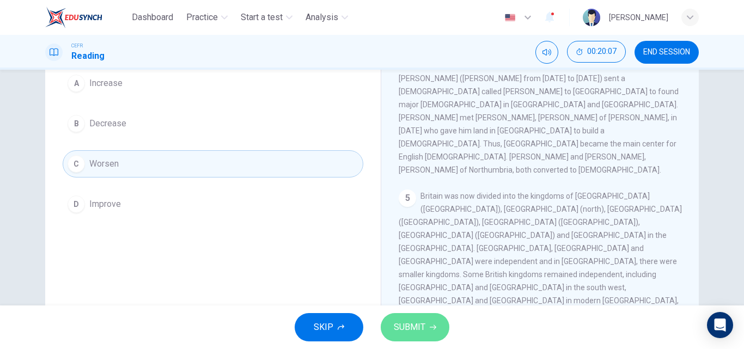
click at [397, 326] on span "SUBMIT" at bounding box center [410, 327] width 32 height 15
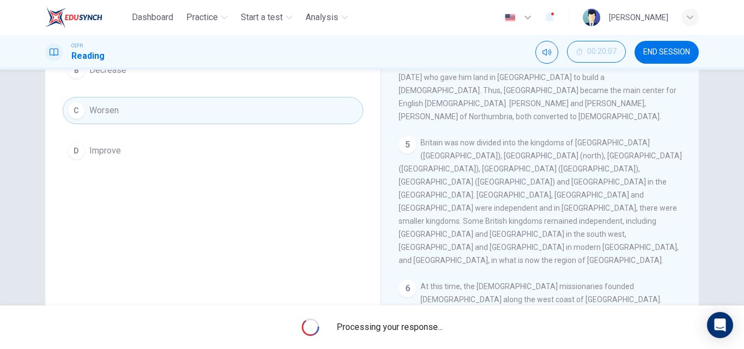
scroll to position [186, 0]
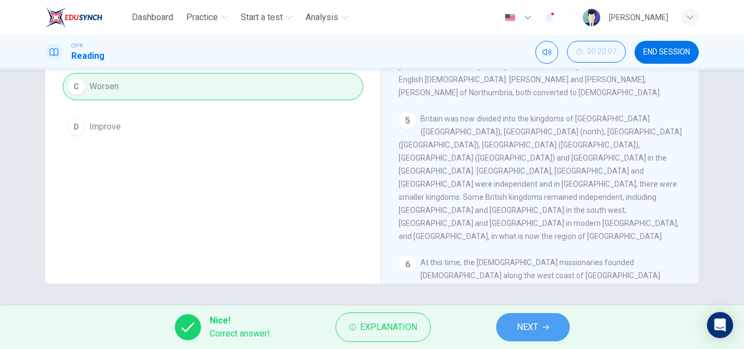
click at [542, 337] on button "NEXT" at bounding box center [532, 327] width 73 height 28
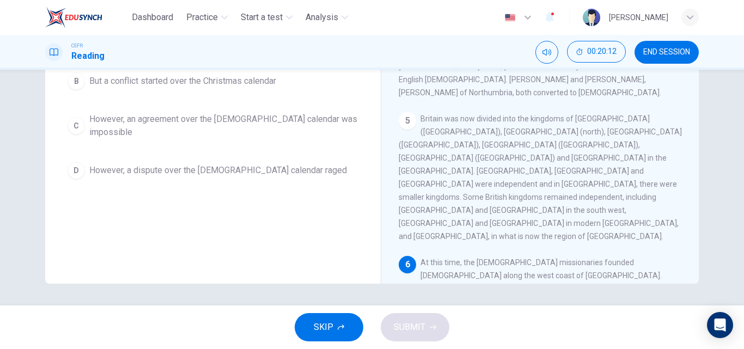
scroll to position [77, 0]
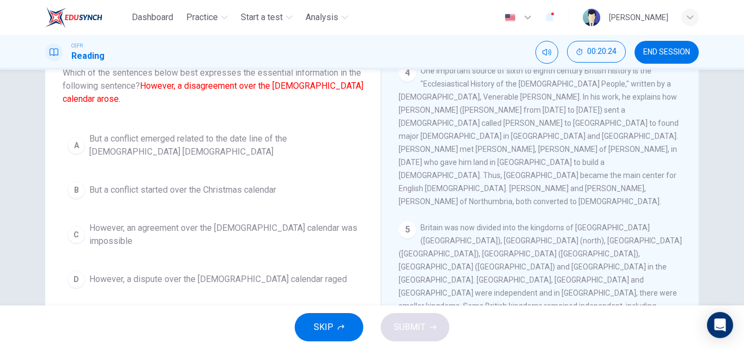
click at [226, 150] on button "A But a conflict emerged related to the date line of the Christian church" at bounding box center [213, 145] width 301 height 36
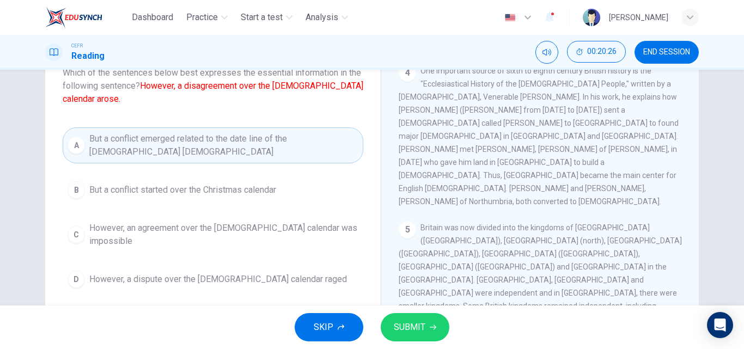
click at [237, 273] on span "However, a dispute over the Christian calendar raged" at bounding box center [217, 279] width 257 height 13
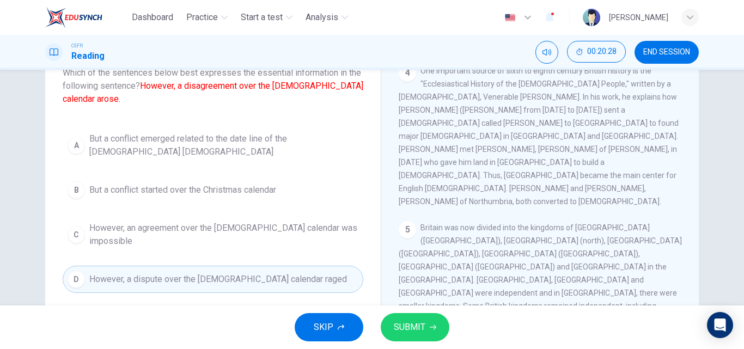
click at [237, 146] on span "But a conflict emerged related to the date line of the Christian church" at bounding box center [223, 145] width 269 height 26
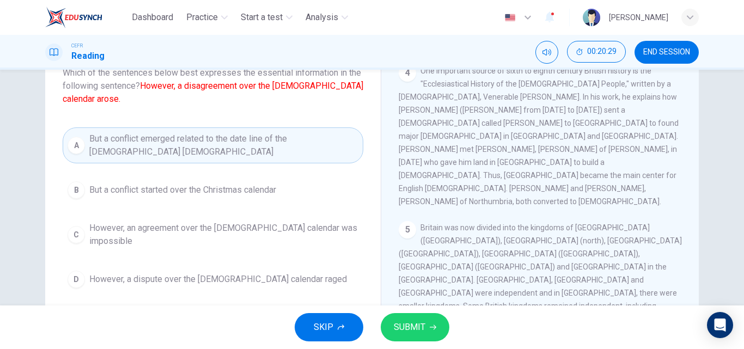
click at [231, 183] on span "But a conflict started over the Christmas calendar" at bounding box center [182, 189] width 187 height 13
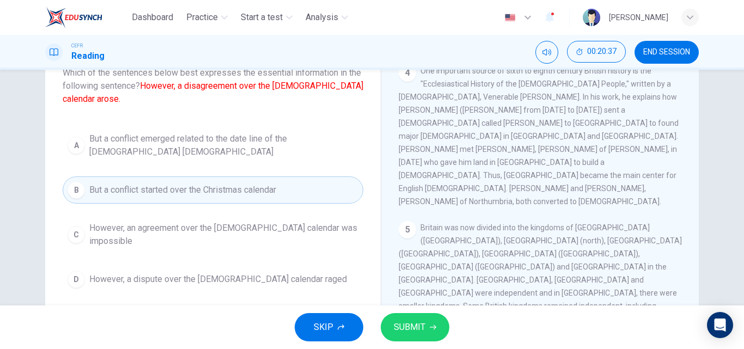
click at [431, 321] on button "SUBMIT" at bounding box center [415, 327] width 69 height 28
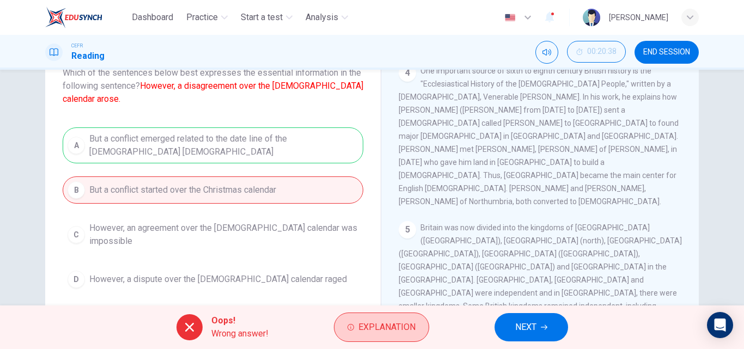
click at [384, 322] on span "Explanation" at bounding box center [386, 327] width 57 height 15
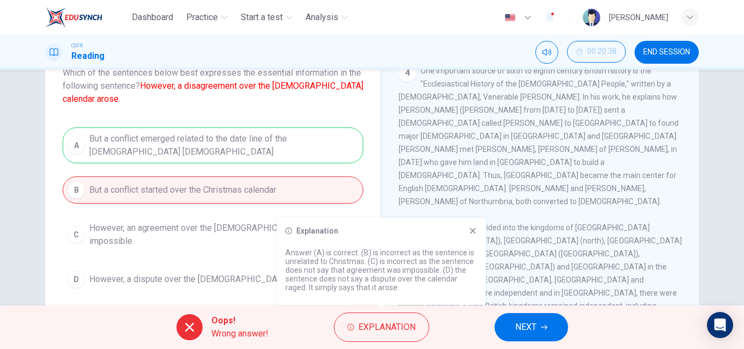
click at [468, 234] on icon at bounding box center [472, 230] width 9 height 9
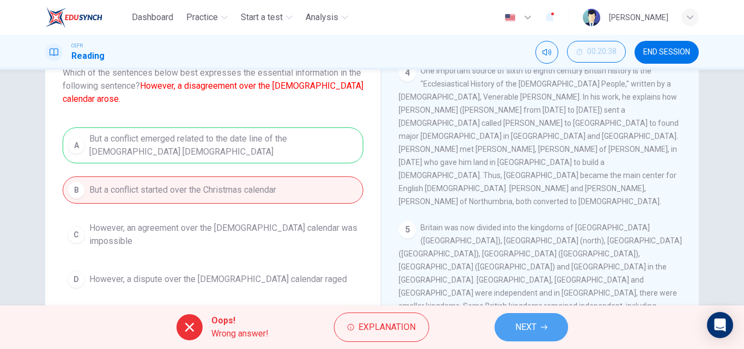
click at [540, 325] on button "NEXT" at bounding box center [530, 327] width 73 height 28
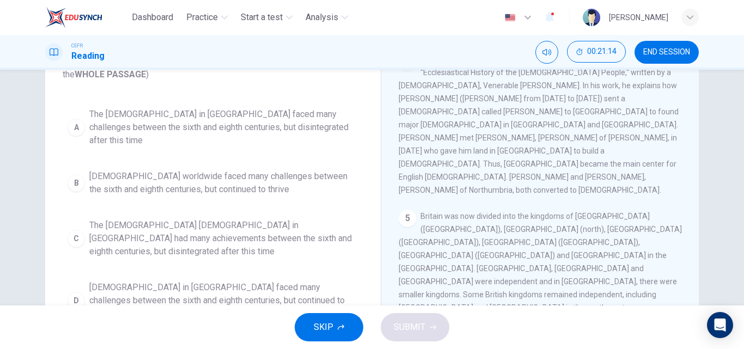
scroll to position [76, 0]
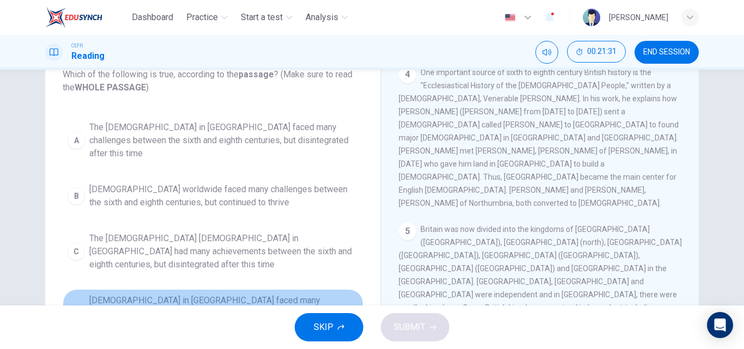
click at [222, 294] on span "The Christian church in Britain faced many challenges between the sixth and eig…" at bounding box center [223, 313] width 269 height 39
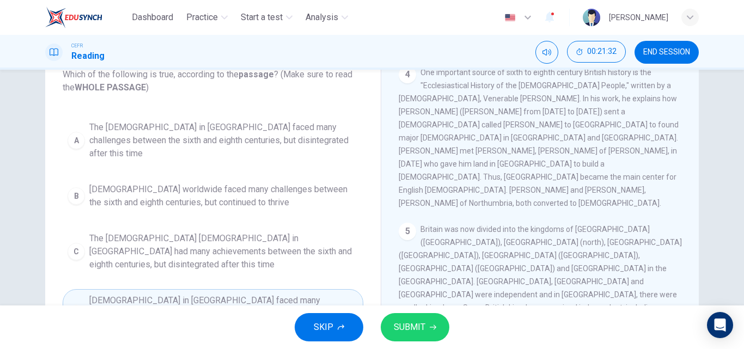
click at [435, 341] on button "SUBMIT" at bounding box center [415, 327] width 69 height 28
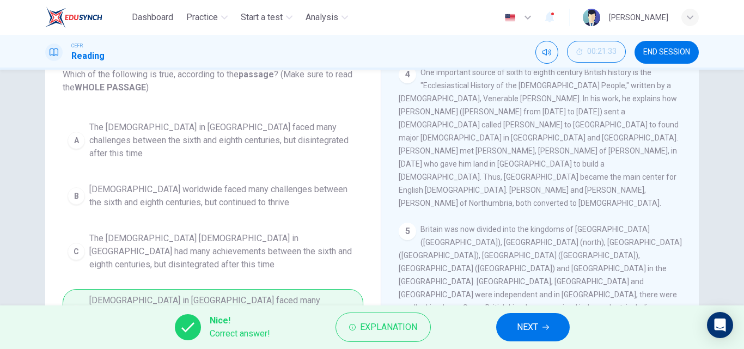
click at [510, 322] on button "NEXT" at bounding box center [532, 327] width 73 height 28
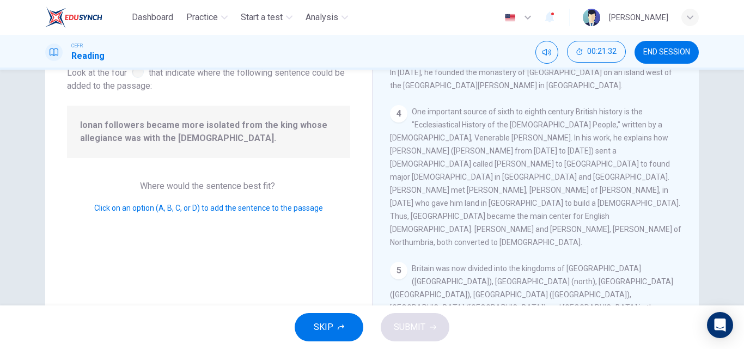
scroll to position [468, 0]
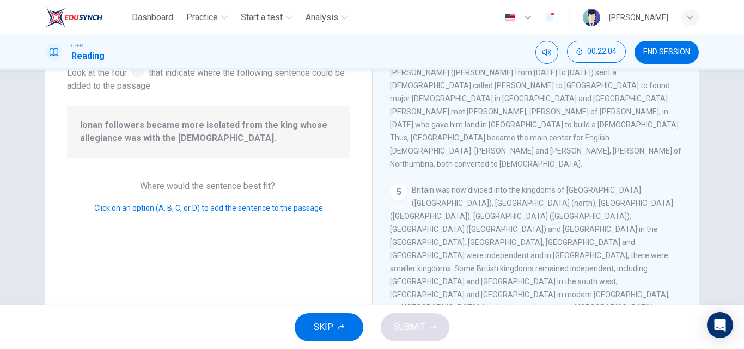
drag, startPoint x: 245, startPoint y: 131, endPoint x: 407, endPoint y: 201, distance: 176.1
click at [407, 201] on div "Question 11 Look at the four that indicate where the following sentence could b…" at bounding box center [371, 205] width 653 height 378
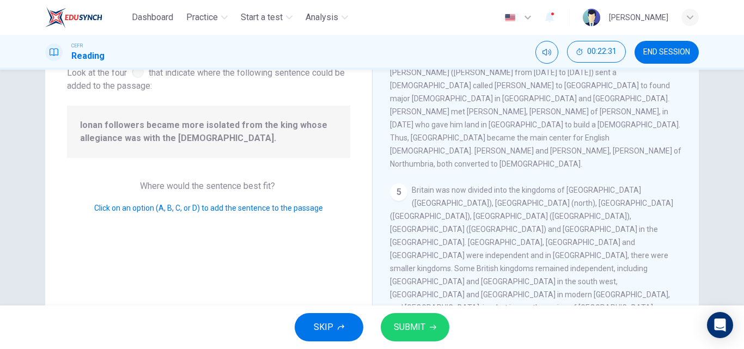
click at [419, 322] on span "SUBMIT" at bounding box center [410, 327] width 32 height 15
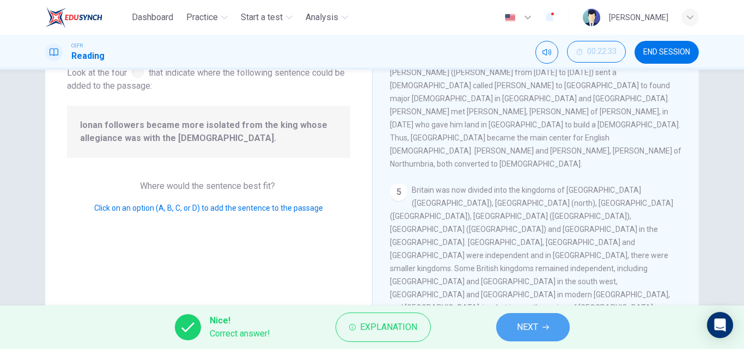
click at [527, 323] on span "NEXT" at bounding box center [527, 327] width 21 height 15
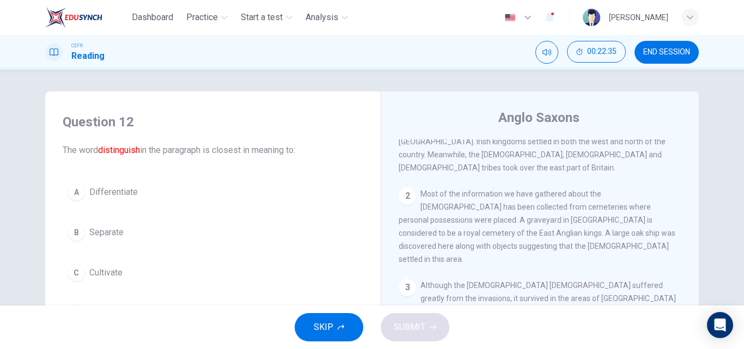
scroll to position [109, 0]
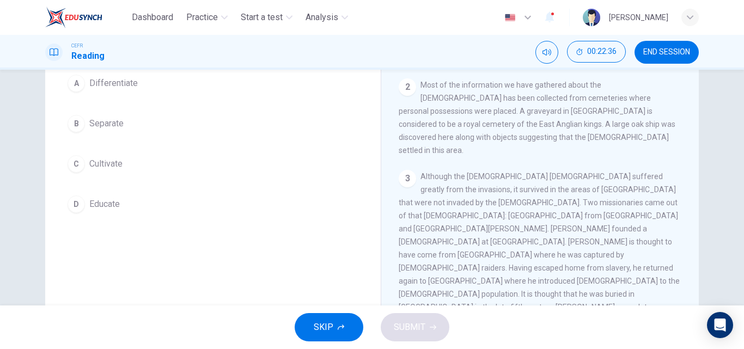
click at [108, 93] on button "A Differentiate" at bounding box center [213, 83] width 301 height 27
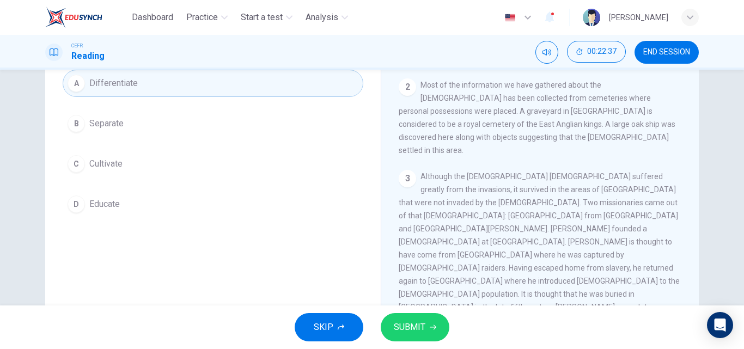
click at [408, 334] on span "SUBMIT" at bounding box center [410, 327] width 32 height 15
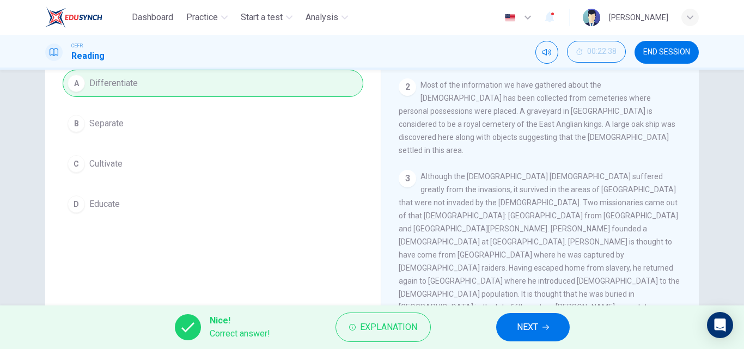
click at [596, 338] on div "Nice! Correct answer! Explanation NEXT" at bounding box center [372, 327] width 744 height 44
click at [537, 328] on span "NEXT" at bounding box center [527, 327] width 21 height 15
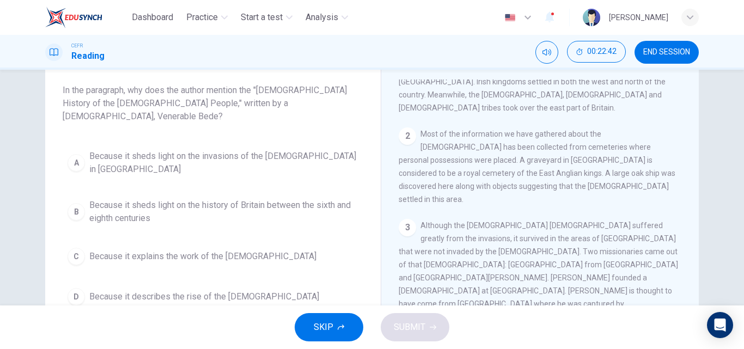
scroll to position [69, 0]
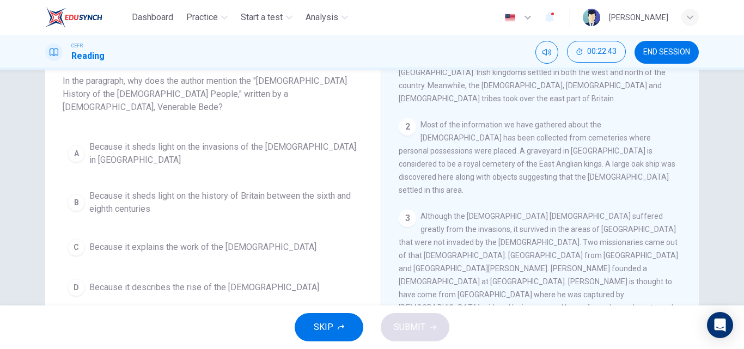
click at [721, 216] on div "Question 13 In the paragraph, why does the author mention the "Ecclesiastical H…" at bounding box center [372, 188] width 744 height 236
drag, startPoint x: 122, startPoint y: 130, endPoint x: 506, endPoint y: 198, distance: 389.8
click at [506, 198] on div "Question 13 In the paragraph, why does the author mention the "Ecclesiastical H…" at bounding box center [371, 211] width 653 height 378
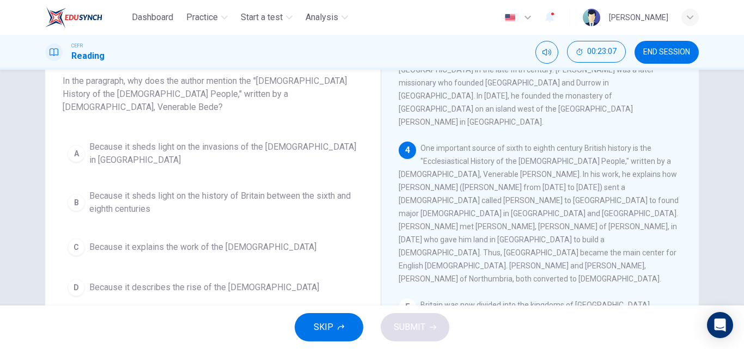
scroll to position [346, 0]
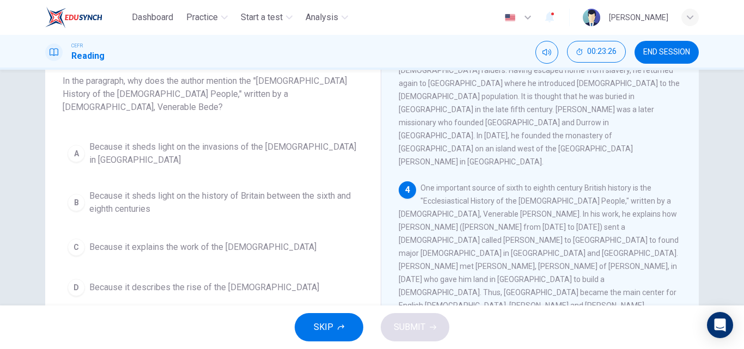
click at [245, 241] on span "Because it explains the work of the missionaries" at bounding box center [202, 247] width 227 height 13
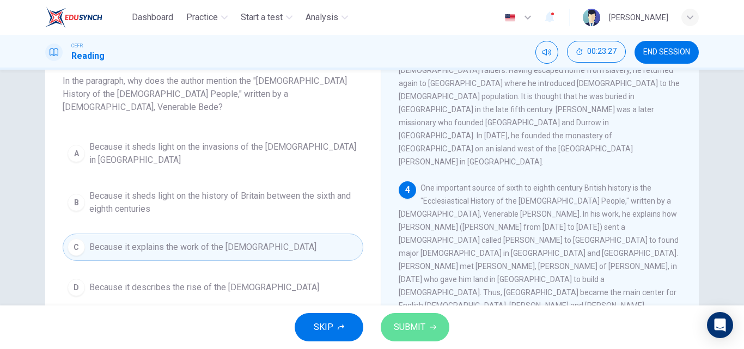
click at [435, 327] on icon "button" at bounding box center [433, 327] width 7 height 5
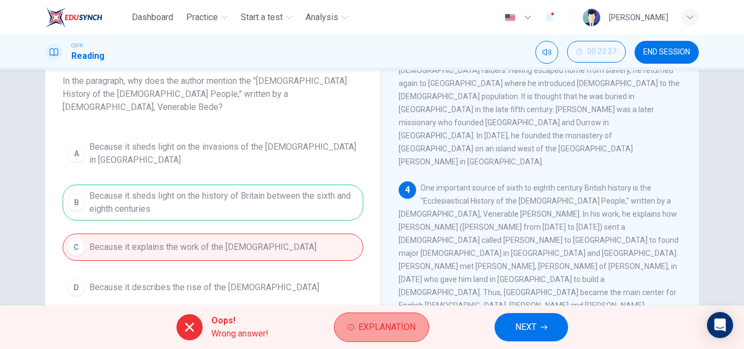
click at [410, 329] on span "Explanation" at bounding box center [386, 327] width 57 height 15
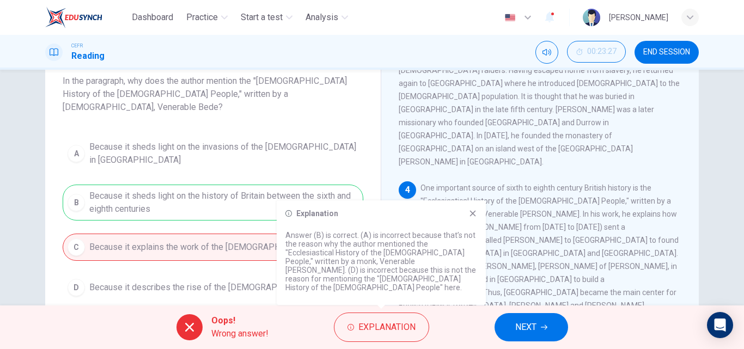
click at [362, 258] on p "Answer (B) is correct. (A) is incorrect because that’s not the reason why the a…" at bounding box center [381, 261] width 192 height 61
click at [468, 226] on div "Explanation Answer (B) is correct. (A) is incorrect because that’s not the reas…" at bounding box center [381, 252] width 209 height 105
click at [473, 217] on icon at bounding box center [473, 214] width 6 height 6
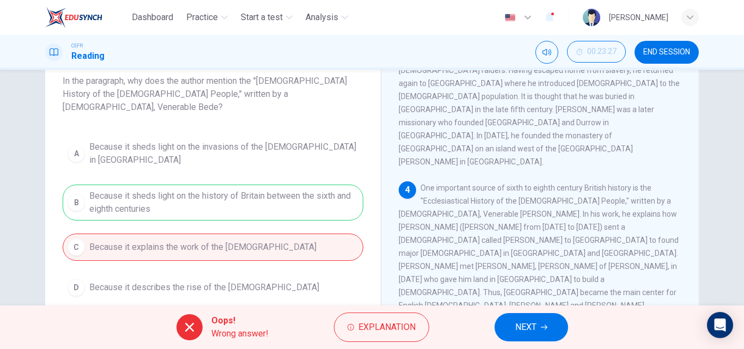
drag, startPoint x: 488, startPoint y: 85, endPoint x: 522, endPoint y: 87, distance: 33.2
click at [522, 183] on span "One important source of sixth to eighth century British history is the "Ecclesi…" at bounding box center [538, 252] width 280 height 139
click at [256, 148] on div "A Because it sheds light on the invasions of the Anglo-Saxons in Britain B Beca…" at bounding box center [213, 218] width 301 height 165
click at [507, 325] on button "NEXT" at bounding box center [530, 327] width 73 height 28
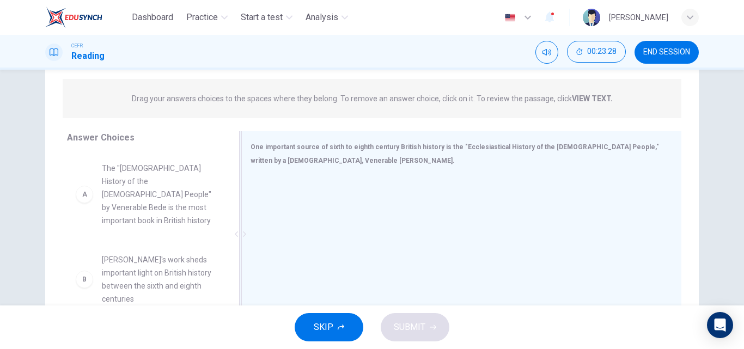
scroll to position [186, 0]
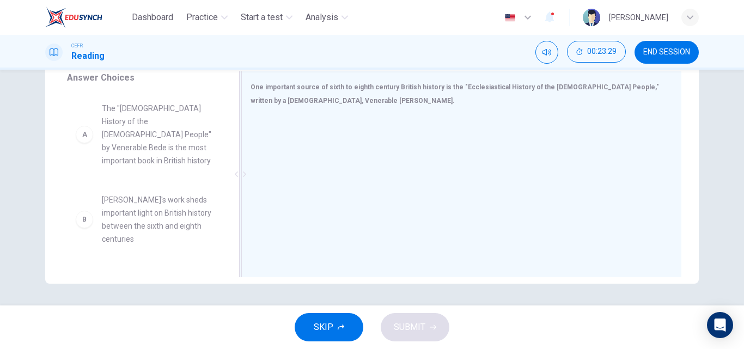
drag, startPoint x: 295, startPoint y: 101, endPoint x: 250, endPoint y: 88, distance: 46.0
click at [257, 93] on div "One important source of sixth to eighth century British history is the "Ecclesi…" at bounding box center [454, 93] width 409 height 27
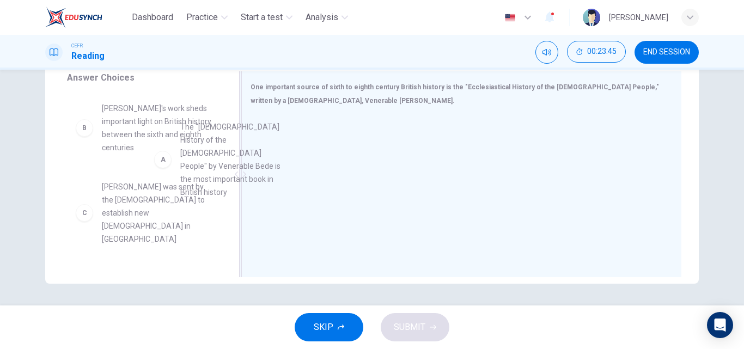
drag, startPoint x: 176, startPoint y: 147, endPoint x: 380, endPoint y: 203, distance: 211.6
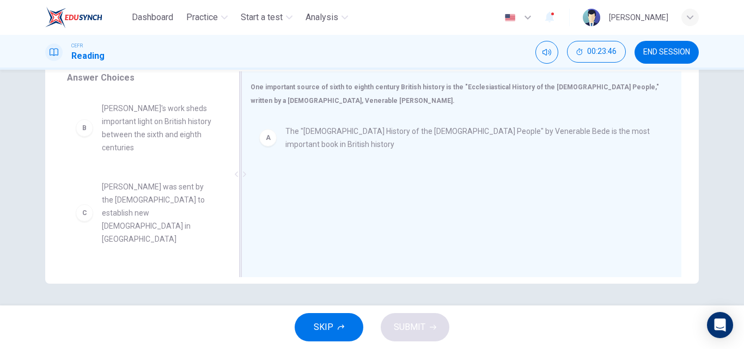
drag, startPoint x: 329, startPoint y: 229, endPoint x: 395, endPoint y: 238, distance: 66.0
click at [397, 239] on div "A The "Ecclesiastical History of the English People" by Venerable Bede is the m…" at bounding box center [456, 189] width 413 height 146
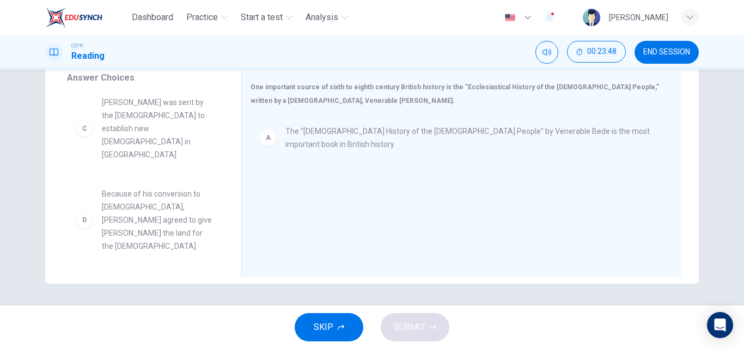
scroll to position [109, 0]
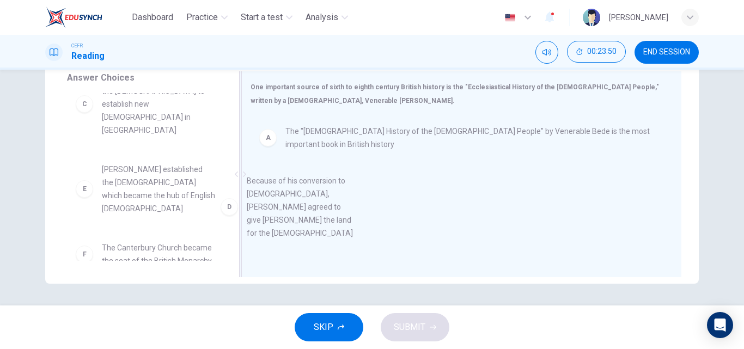
drag, startPoint x: 163, startPoint y: 168, endPoint x: 322, endPoint y: 222, distance: 167.2
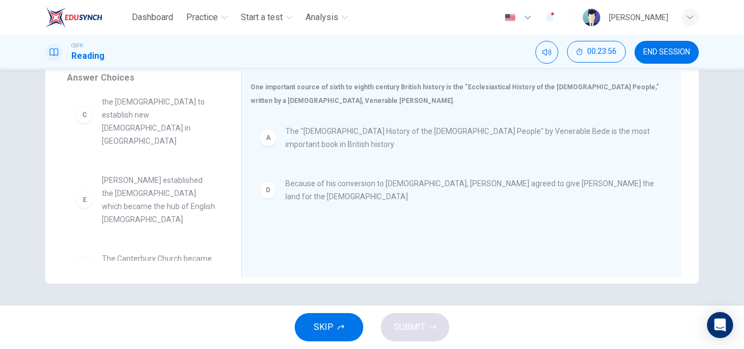
scroll to position [0, 0]
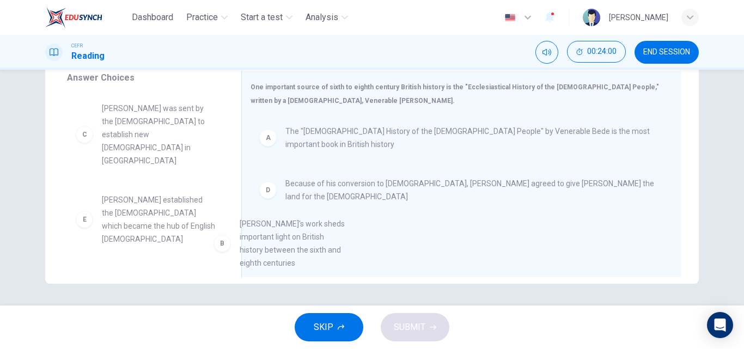
drag, startPoint x: 175, startPoint y: 137, endPoint x: 385, endPoint y: 301, distance: 266.6
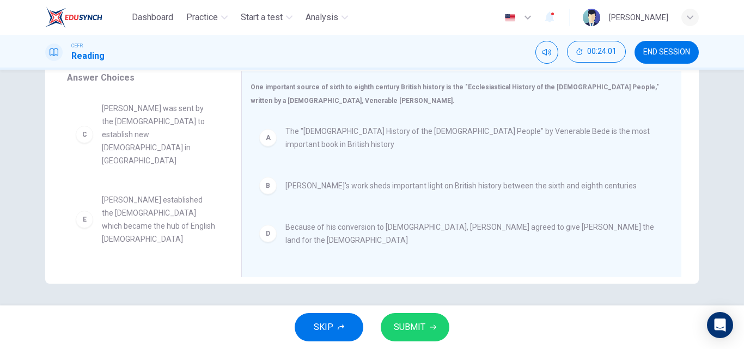
click at [416, 329] on span "SUBMIT" at bounding box center [410, 327] width 32 height 15
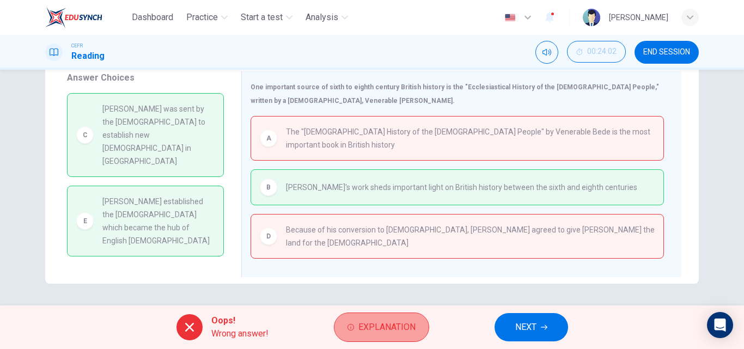
click at [394, 324] on span "Explanation" at bounding box center [386, 327] width 57 height 15
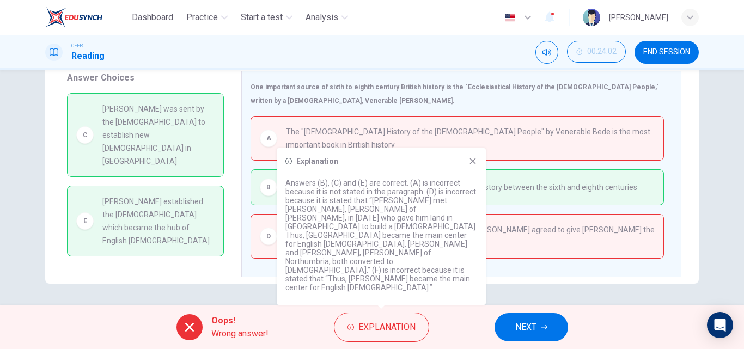
click at [476, 165] on icon at bounding box center [472, 161] width 9 height 9
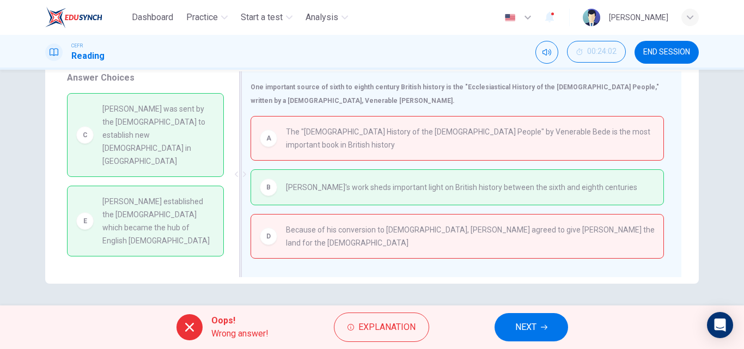
click at [459, 231] on span "Because of his conversion to Christianity, King Æthelberht agreed to give Augus…" at bounding box center [470, 236] width 369 height 26
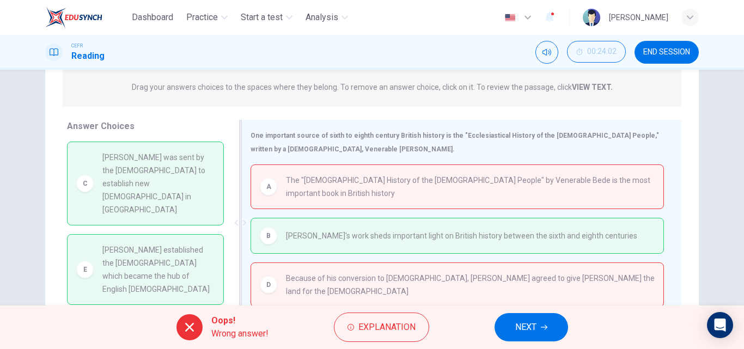
scroll to position [186, 0]
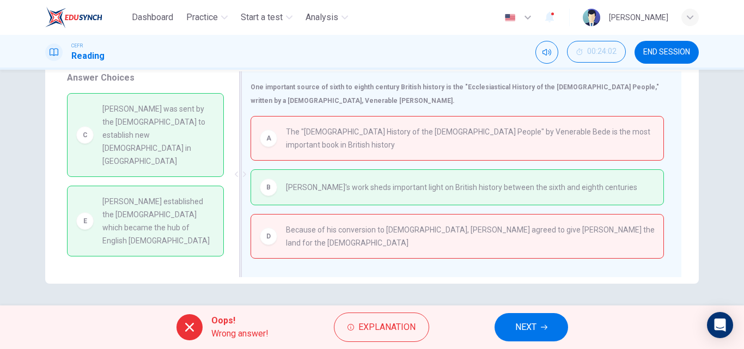
click at [439, 177] on div "B Bede's work sheds important light on British history between the sixth and ei…" at bounding box center [456, 187] width 413 height 36
click at [444, 189] on span "Bede's work sheds important light on British history between the sixth and eigh…" at bounding box center [461, 187] width 351 height 13
click at [445, 189] on span "Bede's work sheds important light on British history between the sixth and eigh…" at bounding box center [461, 187] width 351 height 13
drag, startPoint x: 579, startPoint y: 186, endPoint x: 357, endPoint y: 195, distance: 222.3
click at [357, 195] on div "B Bede's work sheds important light on British history between the sixth and ei…" at bounding box center [457, 187] width 395 height 17
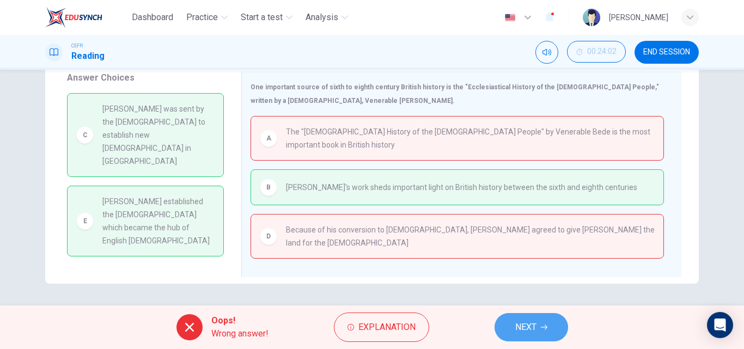
click at [526, 313] on button "NEXT" at bounding box center [530, 327] width 73 height 28
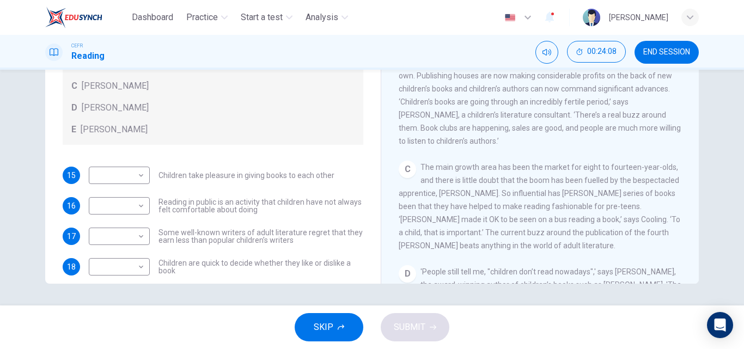
click at [644, 49] on span "END SESSION" at bounding box center [666, 52] width 47 height 9
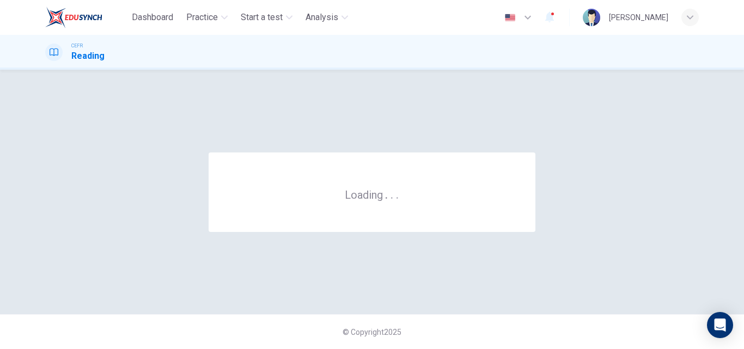
scroll to position [0, 0]
